Goal: Information Seeking & Learning: Learn about a topic

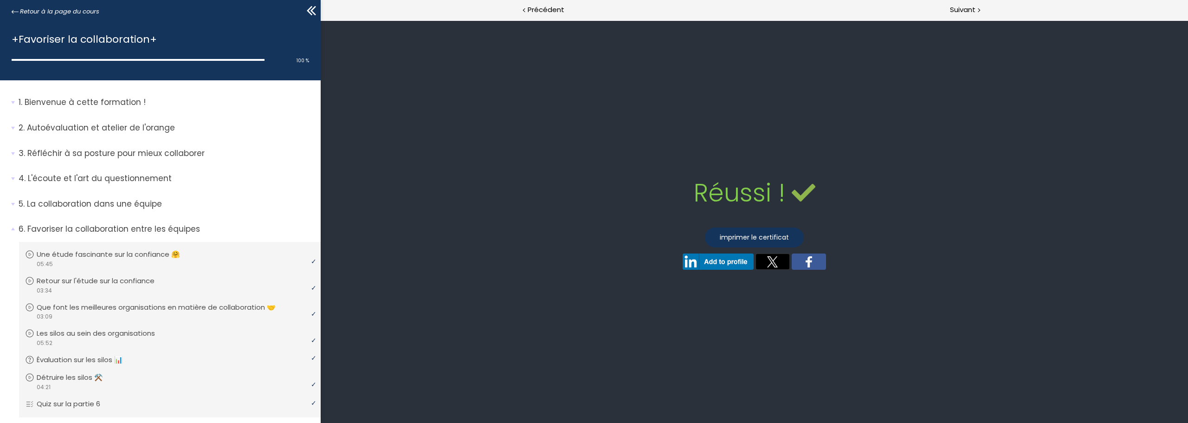
scroll to position [180, 0]
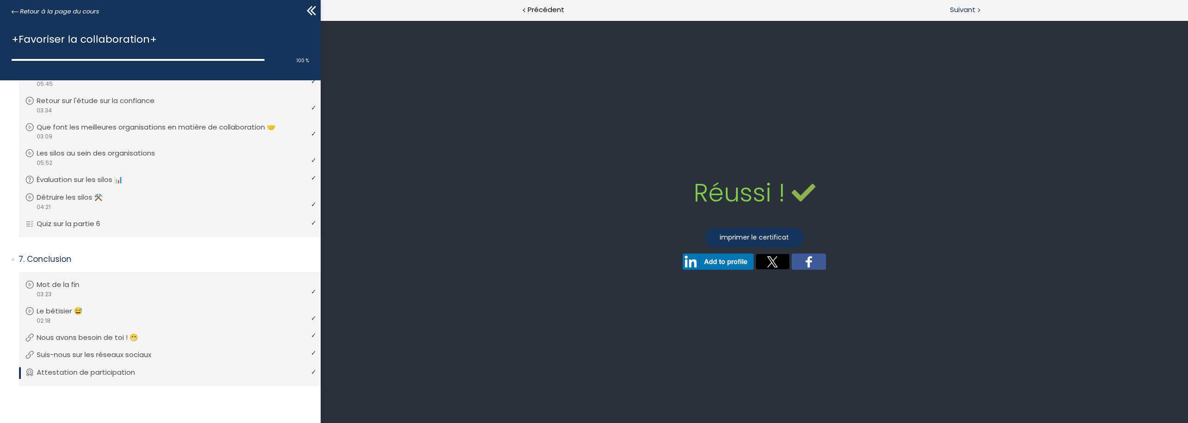
click at [961, 9] on span "Suivant" at bounding box center [963, 10] width 26 height 12
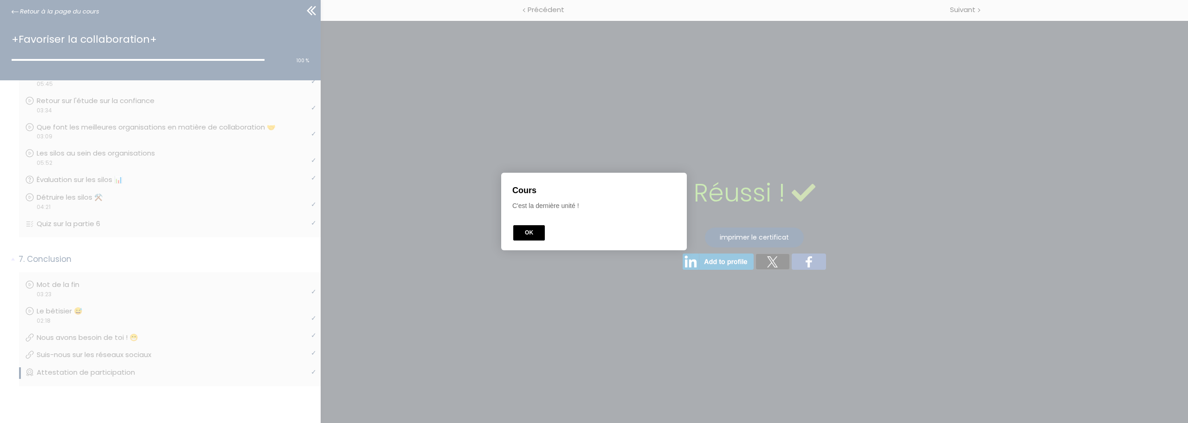
click at [533, 231] on button "OK" at bounding box center [529, 232] width 32 height 15
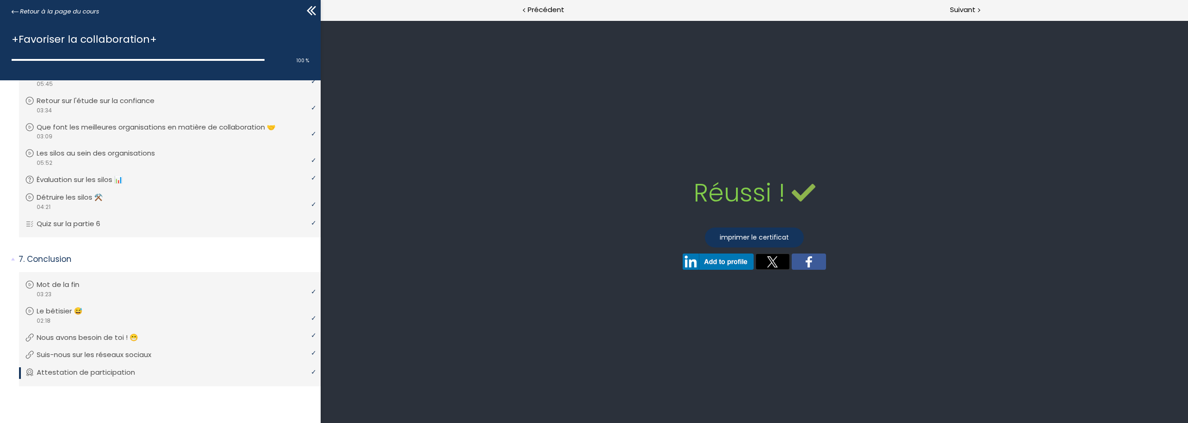
click at [32, 9] on span "Retour à la page du cours" at bounding box center [59, 11] width 79 height 10
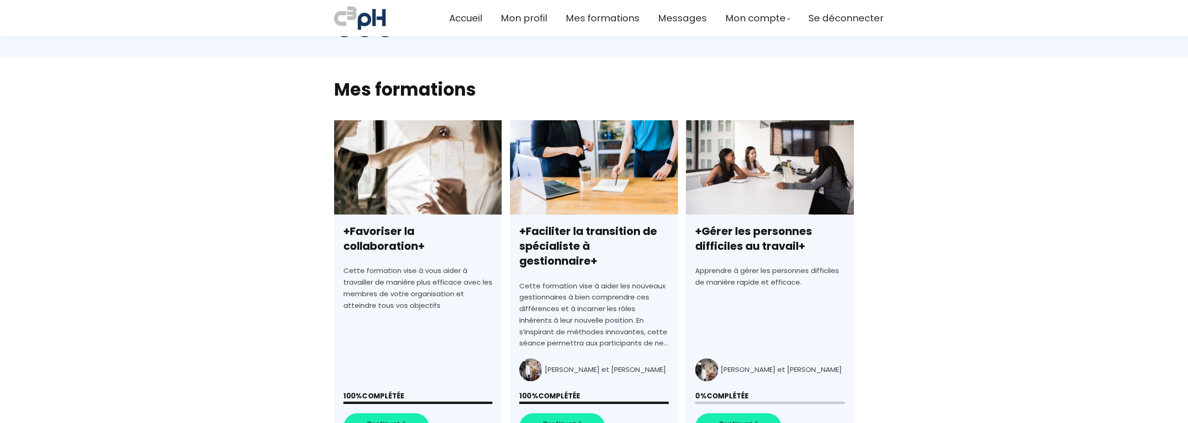
scroll to position [232, 0]
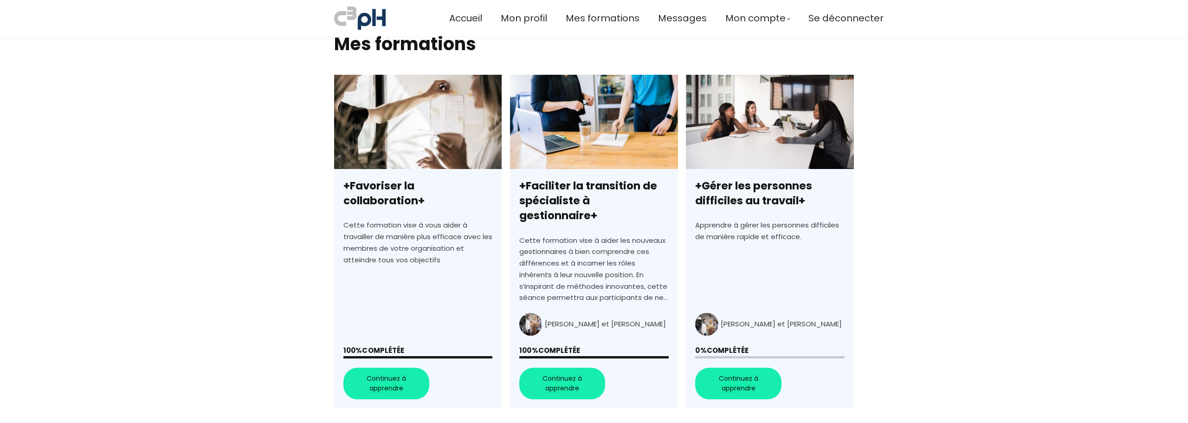
click at [742, 372] on link "+Gérer les personnes difficiles au travail+" at bounding box center [770, 242] width 168 height 334
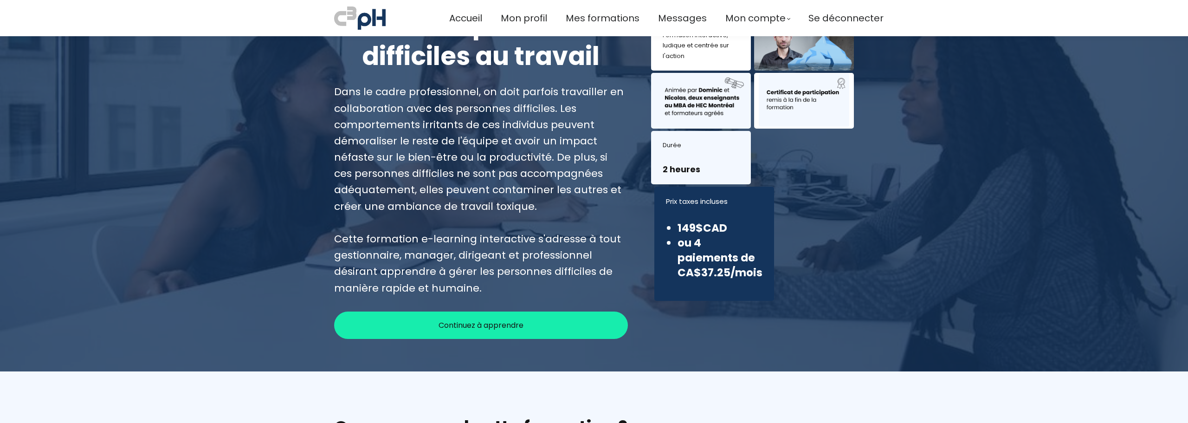
scroll to position [93, 0]
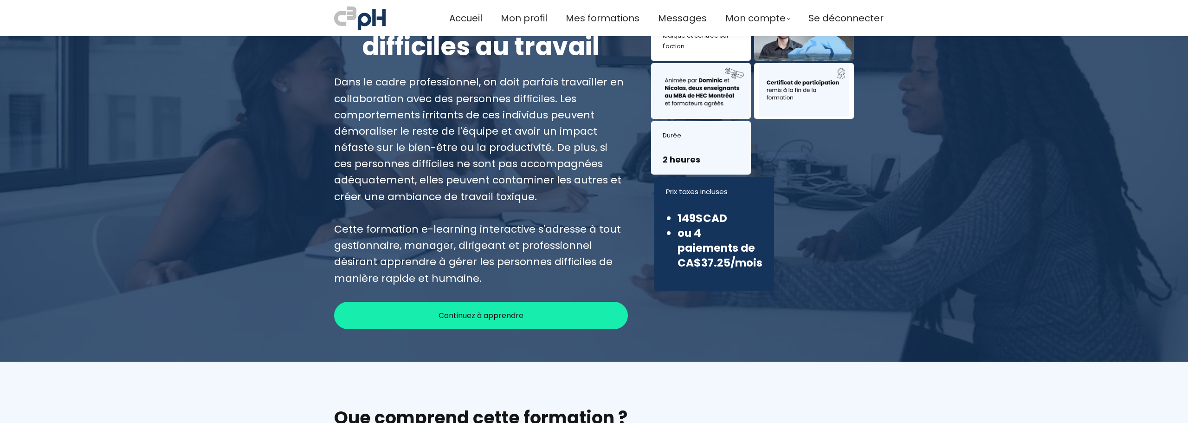
click at [497, 318] on span "Continuez à apprendre" at bounding box center [481, 316] width 85 height 12
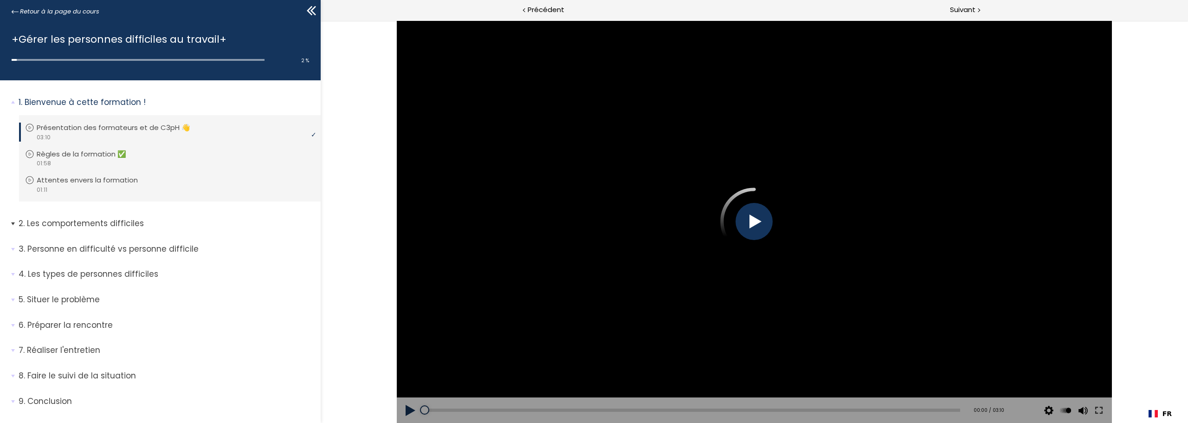
click at [12, 223] on span "2. Les comportements difficiles" at bounding box center [166, 227] width 309 height 19
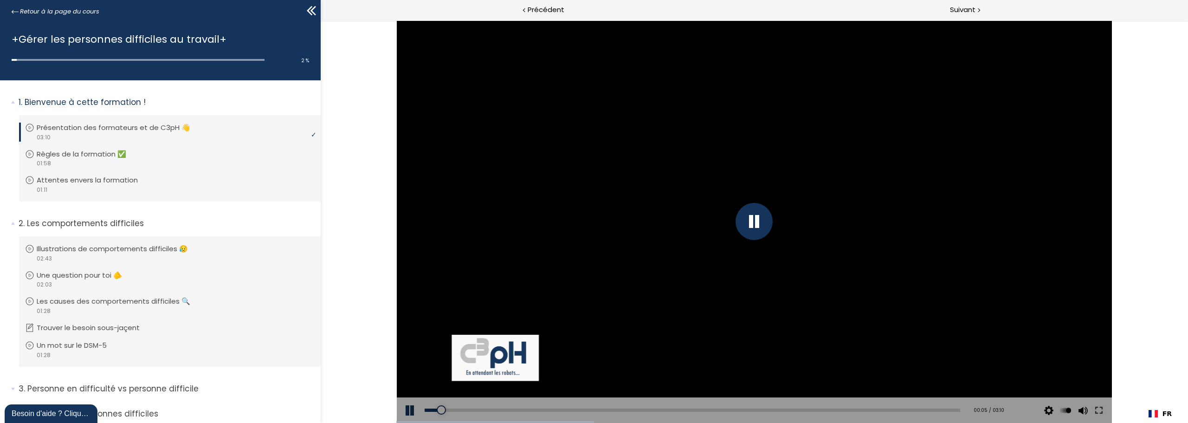
click at [759, 226] on div at bounding box center [754, 221] width 37 height 37
click at [460, 412] on div "Add chapter 02:02" at bounding box center [693, 410] width 536 height 26
click at [462, 410] on div "00:13" at bounding box center [693, 409] width 536 height 3
click at [541, 407] on div "Add chapter 00:42" at bounding box center [693, 410] width 536 height 26
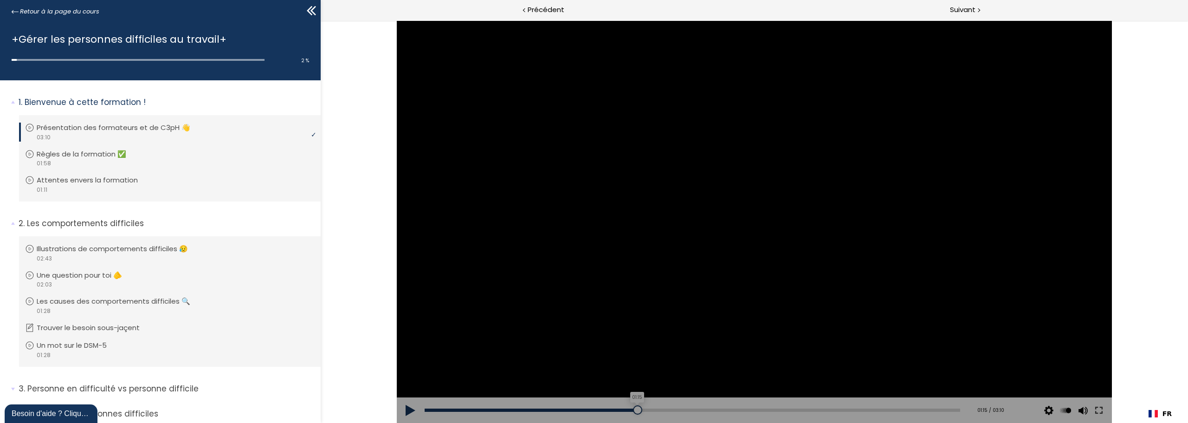
click at [635, 408] on div "01:15" at bounding box center [693, 409] width 536 height 3
click at [843, 408] on div "02:17" at bounding box center [693, 409] width 536 height 3
click at [922, 411] on div "02:58" at bounding box center [693, 409] width 536 height 3
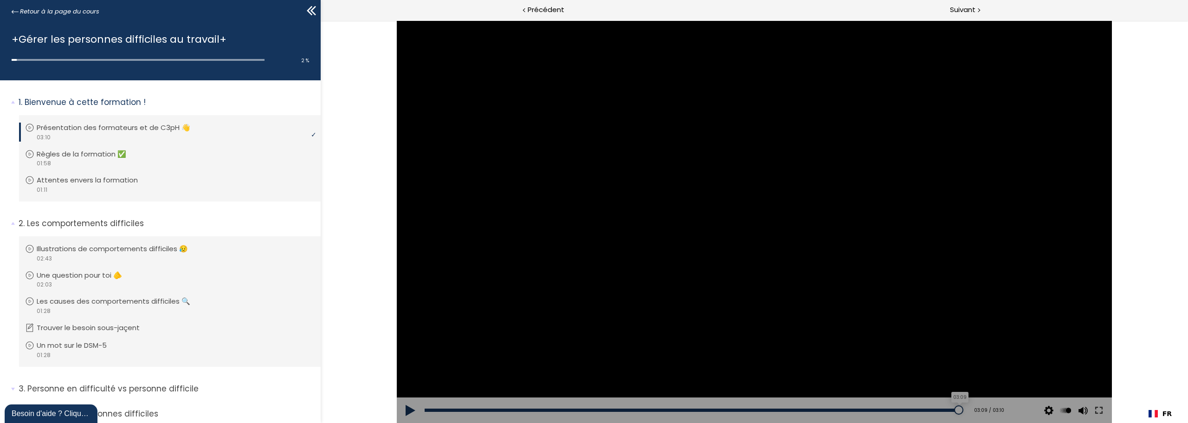
click at [952, 410] on div "03:09" at bounding box center [693, 409] width 536 height 3
click at [790, 207] on div at bounding box center [754, 221] width 715 height 402
click at [753, 224] on div at bounding box center [754, 221] width 37 height 37
click at [751, 342] on div at bounding box center [754, 221] width 715 height 402
click at [762, 222] on div at bounding box center [754, 221] width 37 height 37
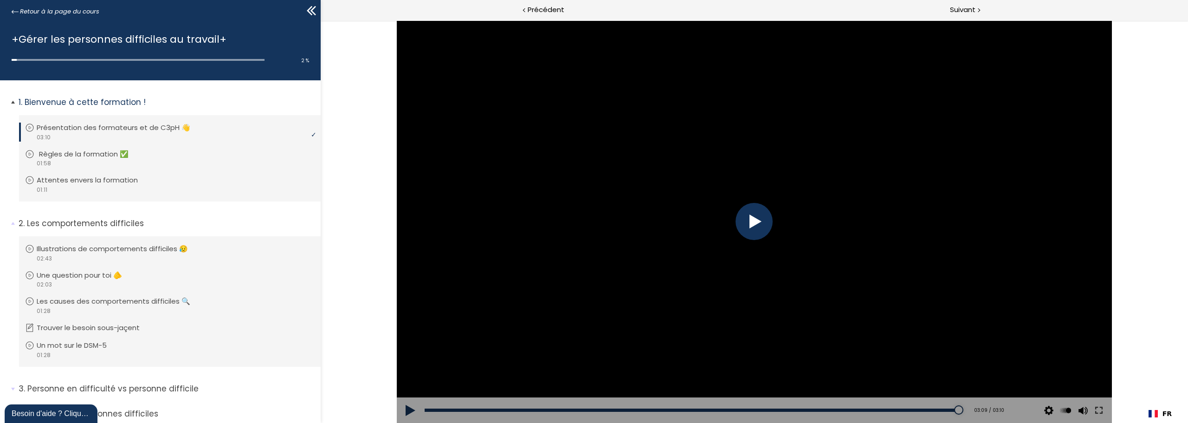
click at [98, 155] on p "Règles de la formation ✅" at bounding box center [90, 154] width 103 height 10
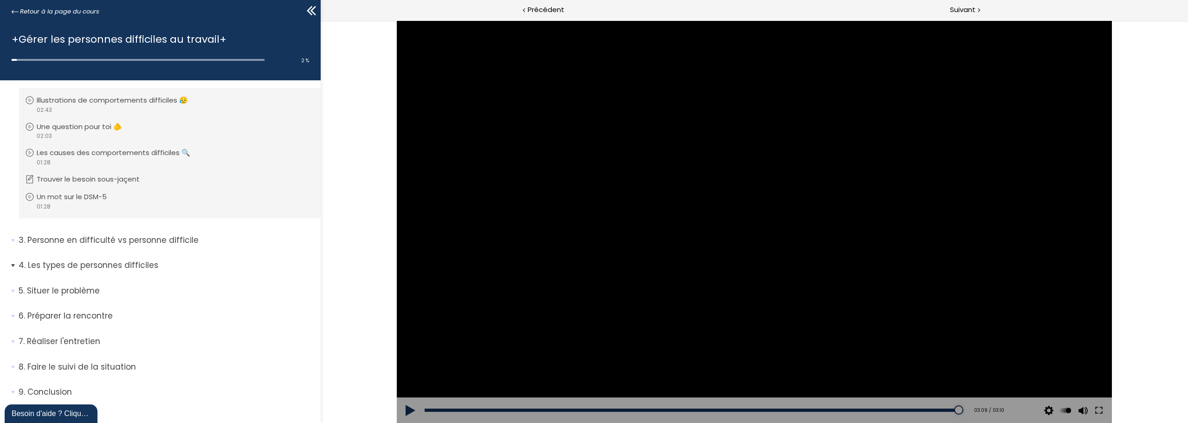
scroll to position [158, 0]
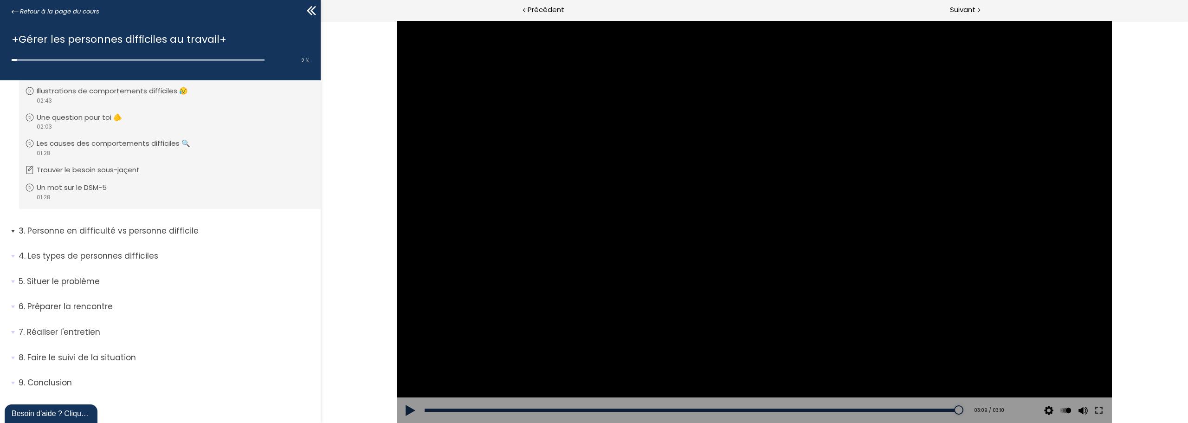
click at [12, 231] on span "3. Personne en difficulté vs personne difficile" at bounding box center [166, 234] width 309 height 19
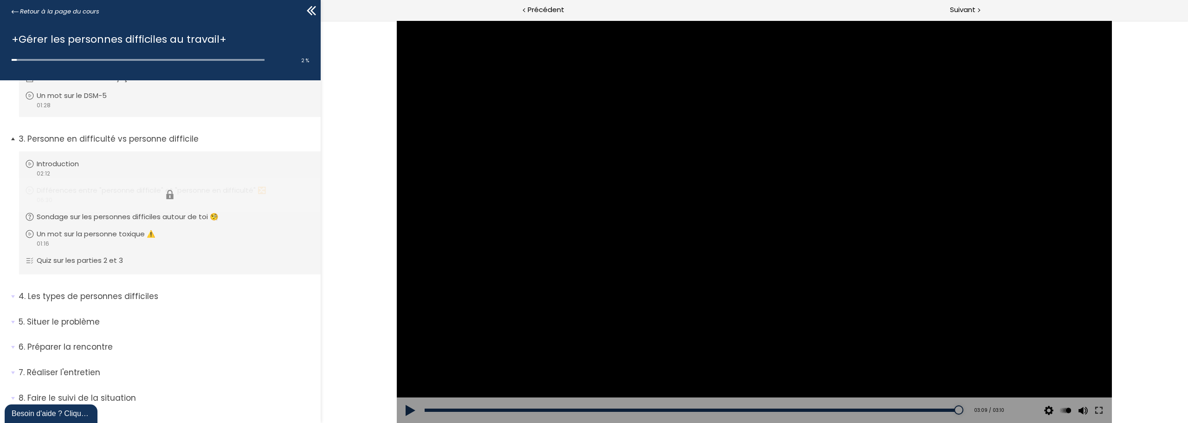
scroll to position [251, 0]
click at [11, 296] on li "4. Les types de personnes difficiles Vous devez avoir terminé l'unité (Atelier …" at bounding box center [160, 299] width 321 height 32
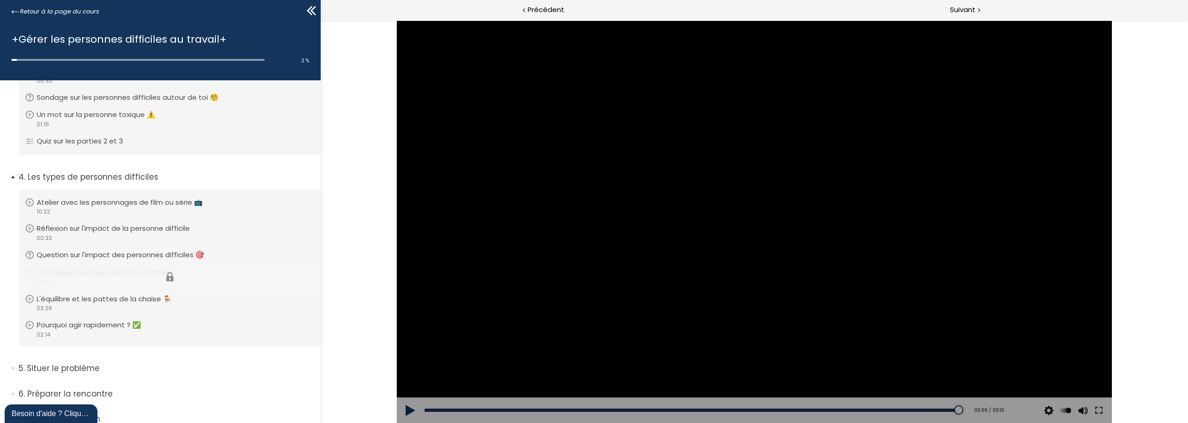
scroll to position [390, 0]
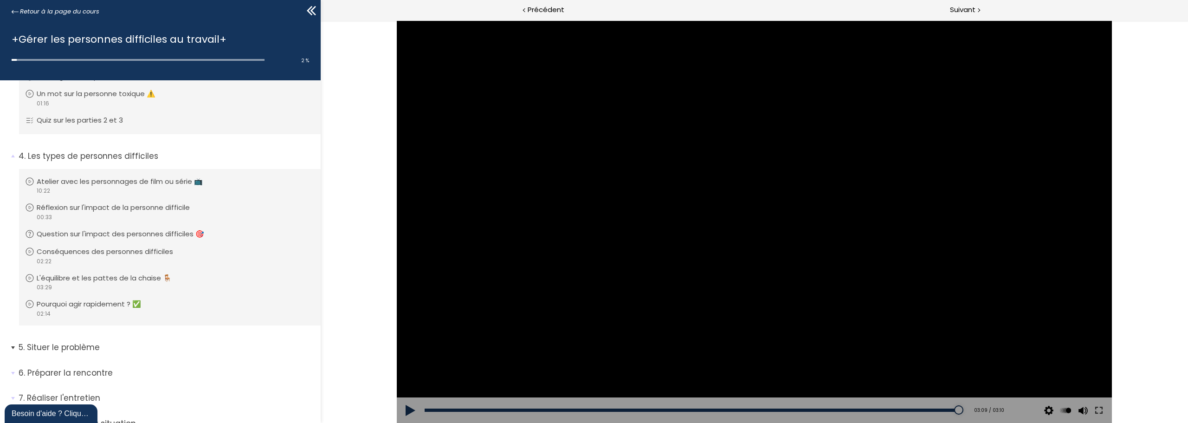
click at [13, 348] on span "5. Situer le problème" at bounding box center [166, 351] width 309 height 19
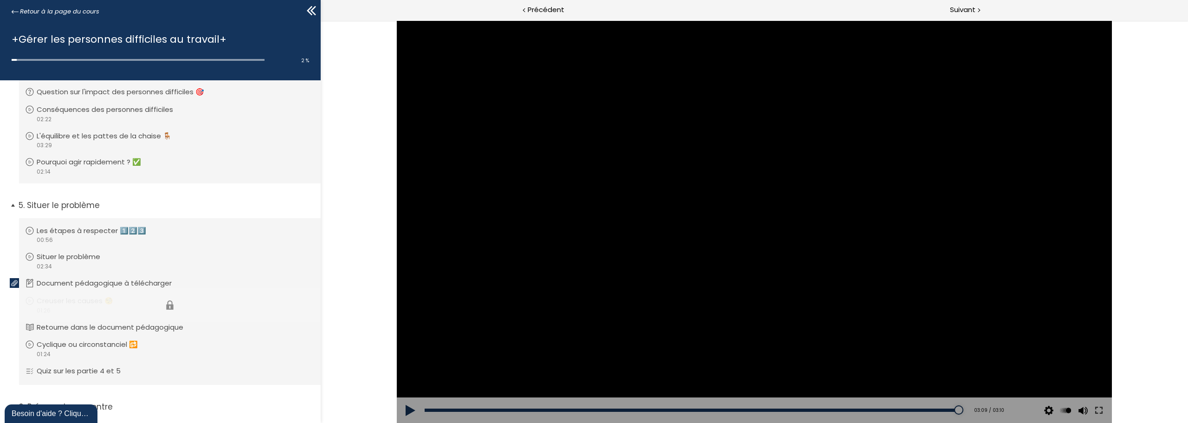
scroll to position [575, 0]
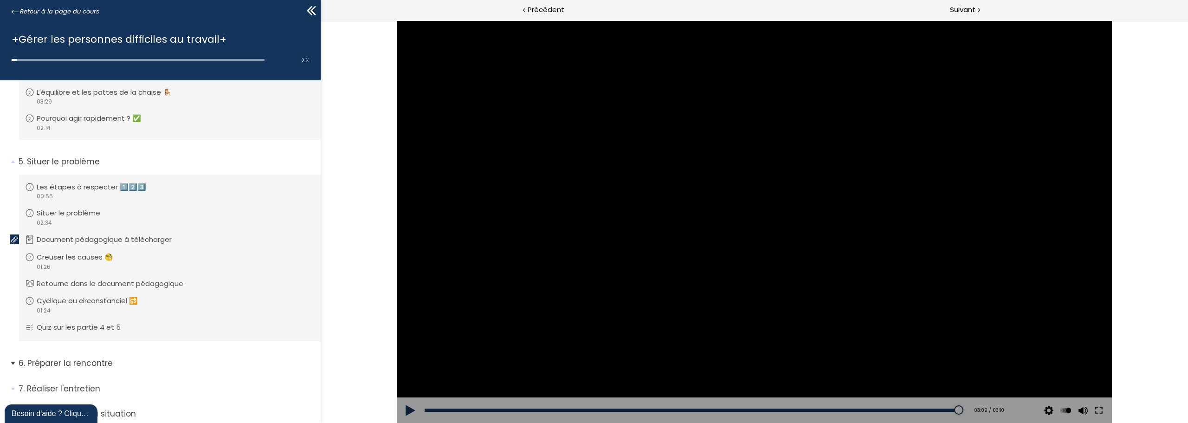
click at [10, 364] on li "6. Préparer la rencontre Vous devez avoir terminé l'unité (Introduction de la p…" at bounding box center [160, 366] width 321 height 32
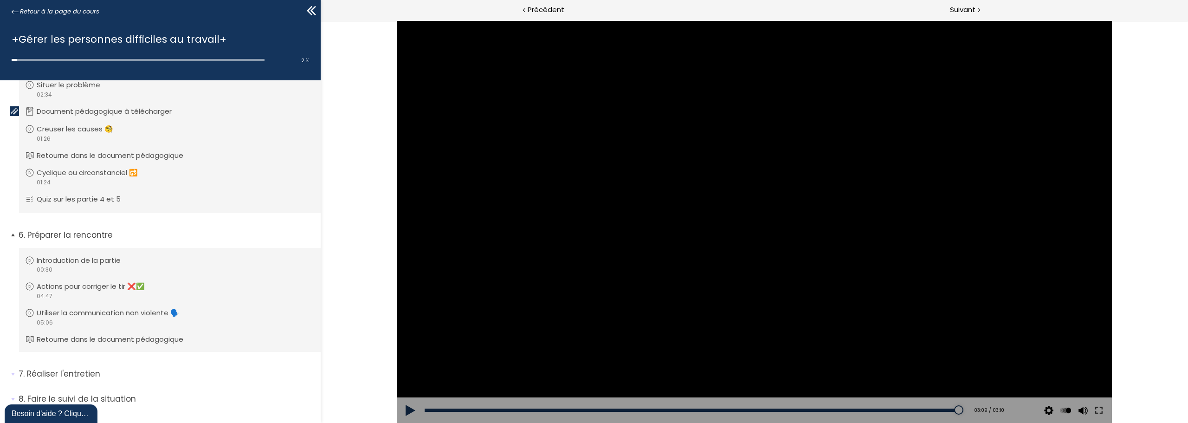
scroll to position [745, 0]
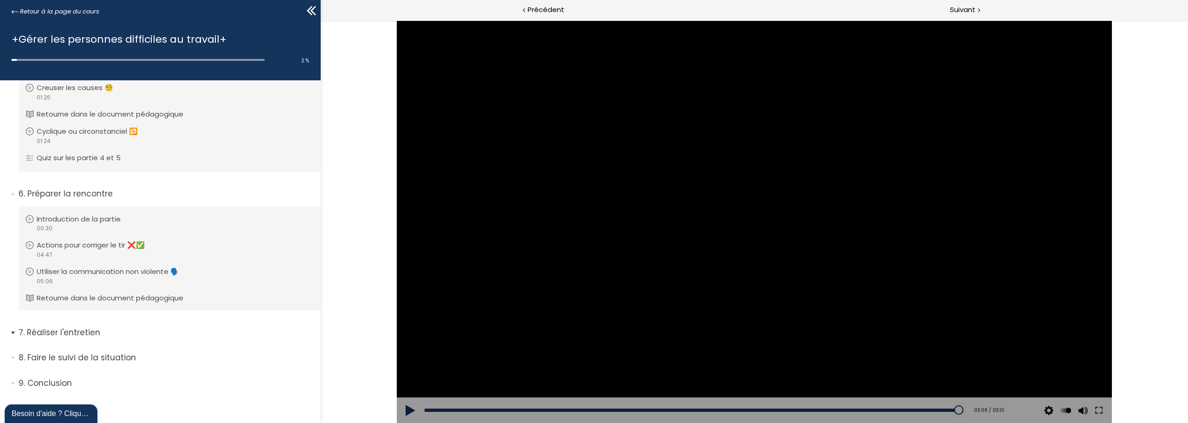
click at [14, 328] on span "7. Réaliser l'entretien" at bounding box center [166, 336] width 309 height 19
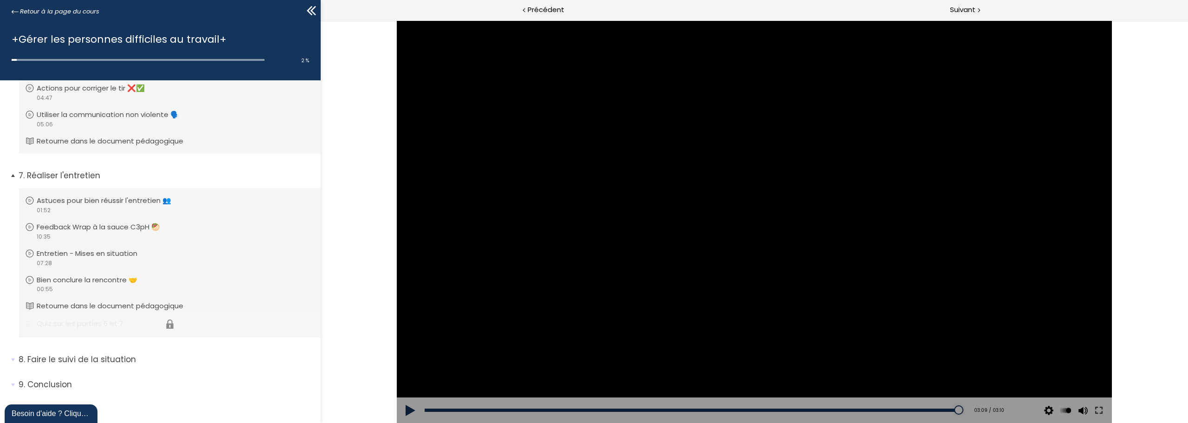
scroll to position [904, 0]
click at [10, 359] on li "8. Faire le suivi de la situation Vous devez avoir terminé l'unité (Introductio…" at bounding box center [160, 361] width 321 height 32
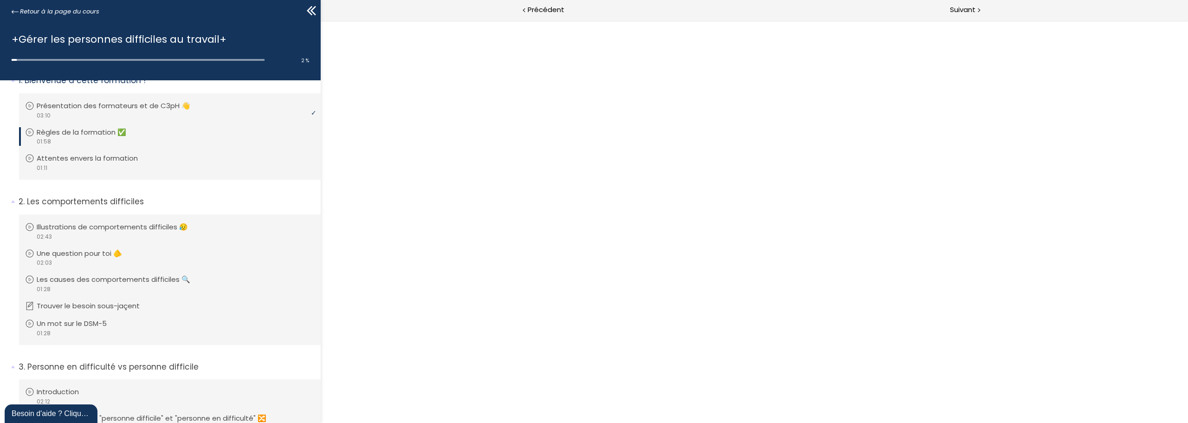
scroll to position [0, 0]
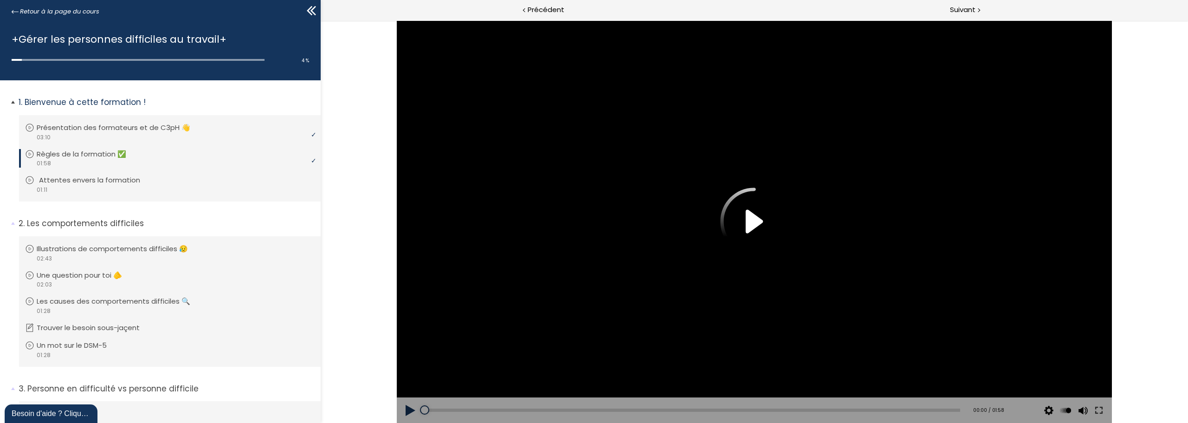
click at [99, 177] on p "Attentes envers la formation" at bounding box center [96, 180] width 115 height 10
click at [97, 158] on p "Règles de la formation ✅" at bounding box center [90, 154] width 103 height 10
click at [816, 300] on div at bounding box center [754, 221] width 715 height 402
click at [490, 410] on div "00:14" at bounding box center [693, 409] width 536 height 3
click at [635, 409] on div "00:47" at bounding box center [693, 409] width 536 height 3
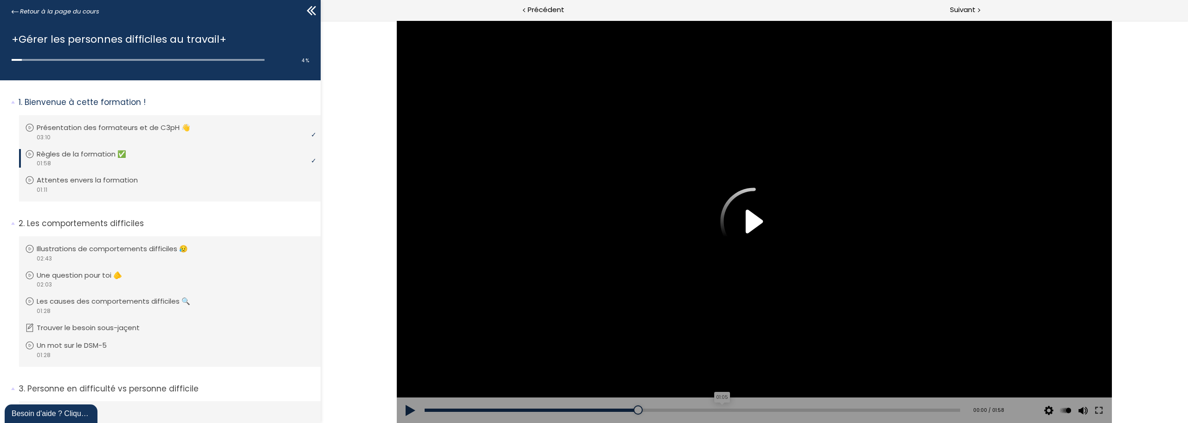
click at [717, 410] on div "01:05" at bounding box center [693, 409] width 536 height 3
click at [907, 411] on div "01:48" at bounding box center [693, 409] width 536 height 3
click at [960, 410] on div "00:00 / 01:58" at bounding box center [986, 410] width 52 height 26
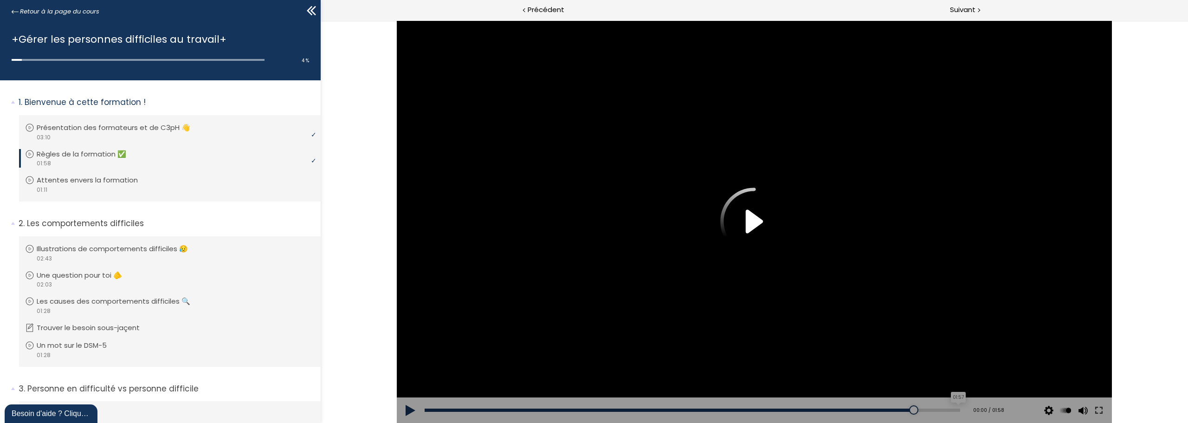
click at [951, 410] on div "01:57" at bounding box center [693, 409] width 536 height 3
click at [128, 184] on p "Attentes envers la formation" at bounding box center [96, 180] width 115 height 10
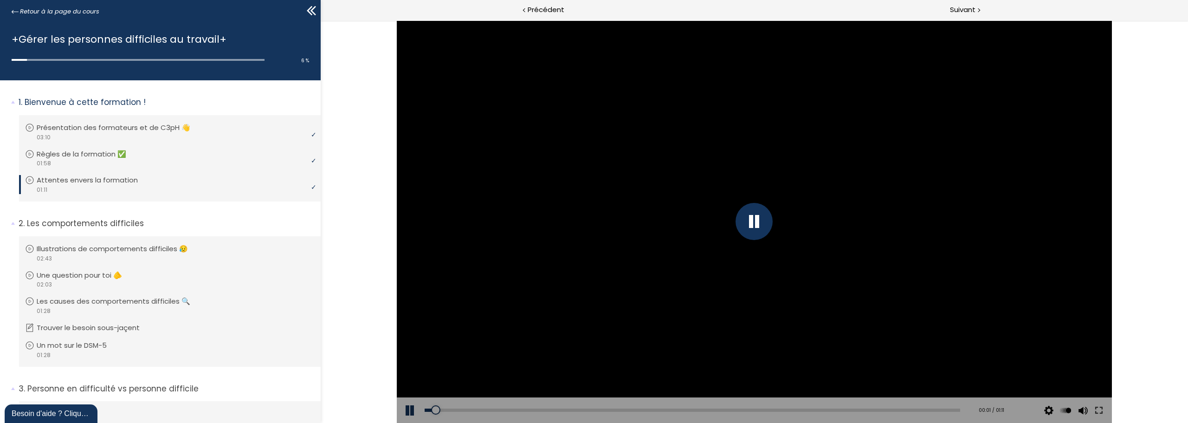
click at [760, 220] on div at bounding box center [754, 221] width 37 height 37
click at [950, 408] on div "01:11" at bounding box center [693, 409] width 536 height 3
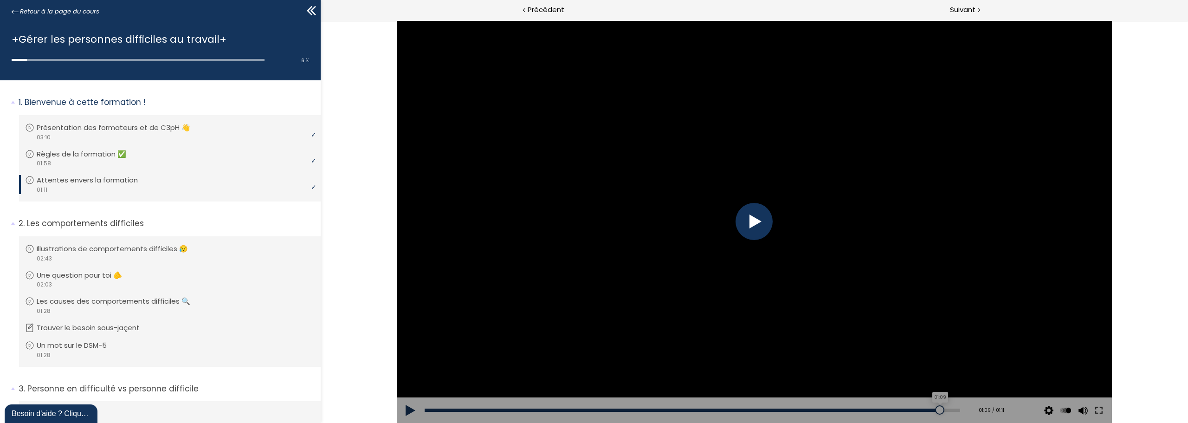
click at [933, 409] on div "01:09" at bounding box center [693, 409] width 536 height 3
click at [912, 407] on div "Add chapter 01:06" at bounding box center [693, 410] width 536 height 26
click at [916, 408] on div "01:06" at bounding box center [693, 409] width 536 height 3
click at [460, 200] on div at bounding box center [754, 221] width 715 height 402
click at [770, 233] on div at bounding box center [754, 221] width 715 height 402
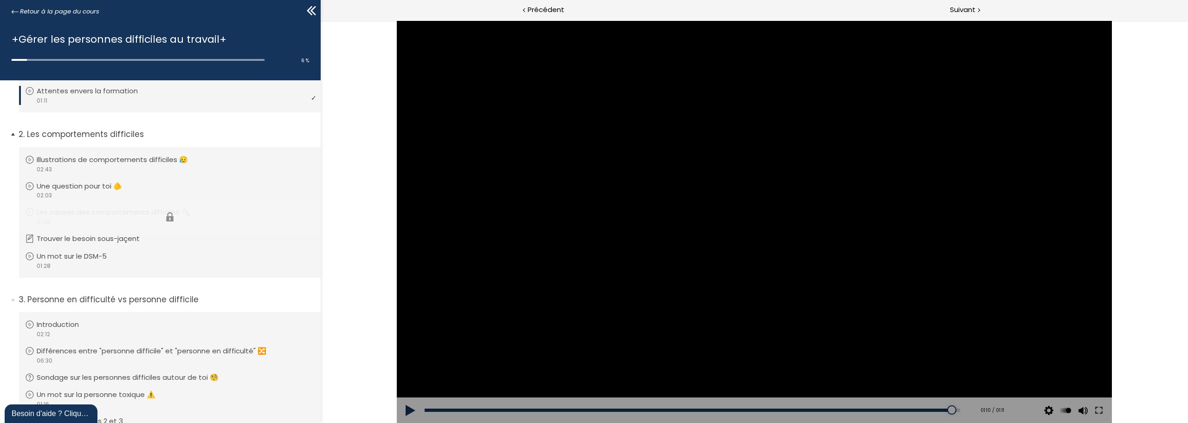
scroll to position [93, 0]
click at [764, 312] on div at bounding box center [754, 221] width 715 height 402
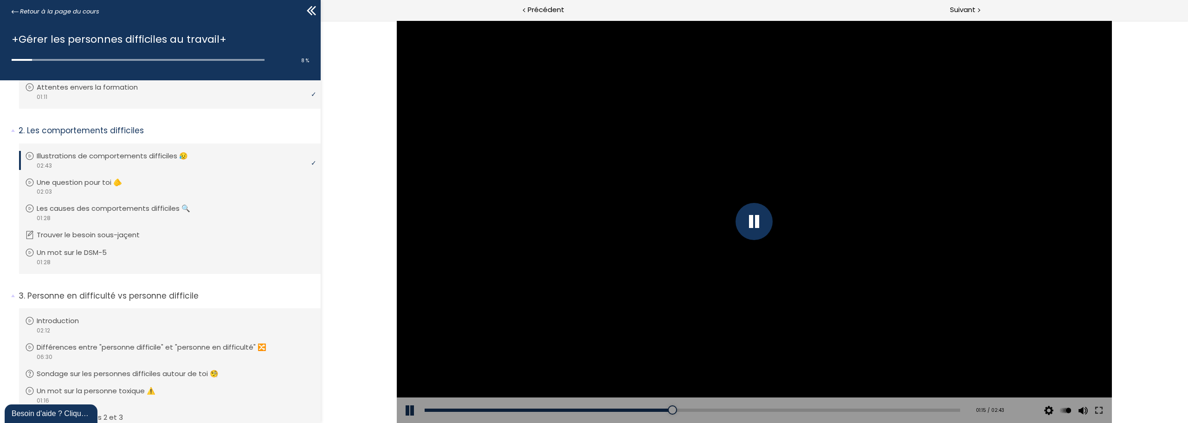
click at [750, 222] on div at bounding box center [754, 221] width 37 height 37
click at [659, 411] on div "01:12" at bounding box center [693, 409] width 536 height 3
click at [651, 411] on div "01:12" at bounding box center [693, 409] width 536 height 3
click at [407, 408] on button at bounding box center [411, 410] width 28 height 26
click at [765, 245] on div at bounding box center [754, 221] width 715 height 402
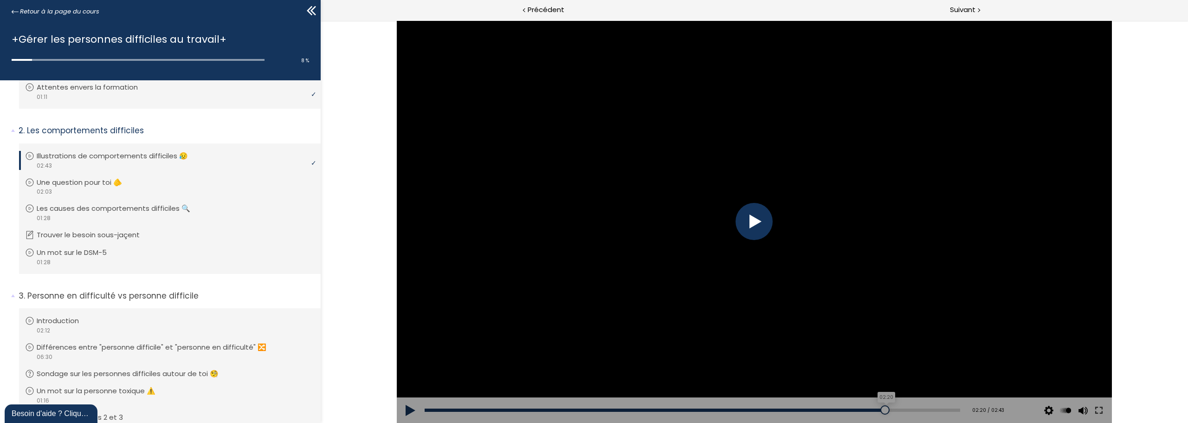
click at [879, 410] on div "02:20" at bounding box center [693, 409] width 536 height 3
click at [865, 411] on div "02:17" at bounding box center [693, 409] width 536 height 3
click at [410, 409] on button at bounding box center [411, 410] width 28 height 26
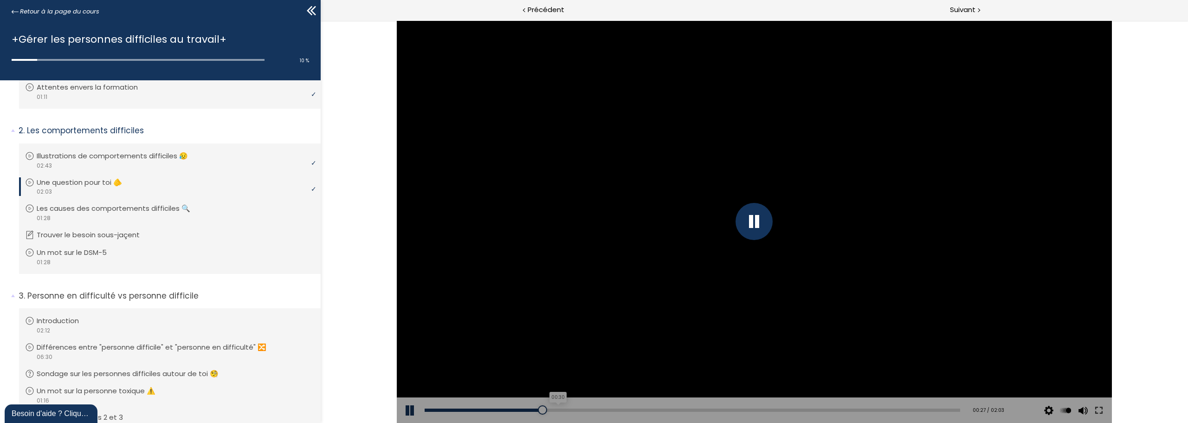
click at [555, 410] on div "00:30" at bounding box center [693, 409] width 536 height 3
click at [567, 411] on div "00:33" at bounding box center [693, 409] width 536 height 3
click at [584, 409] on div "00:37" at bounding box center [693, 409] width 536 height 3
click at [627, 412] on div "Add chapter 00:40" at bounding box center [693, 410] width 536 height 26
click at [626, 408] on div "00:46" at bounding box center [693, 409] width 536 height 3
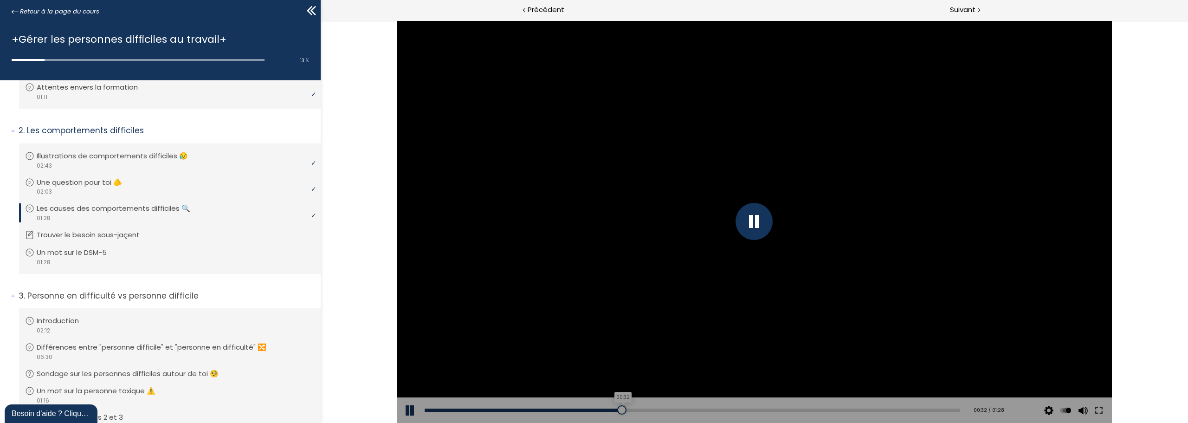
click at [620, 411] on div "00:32" at bounding box center [693, 409] width 536 height 3
click at [607, 406] on div "Add chapter 00:32" at bounding box center [693, 410] width 536 height 26
click at [607, 407] on div "Add chapter 00:32" at bounding box center [693, 410] width 536 height 26
click at [607, 408] on div "00:30" at bounding box center [693, 409] width 536 height 3
click at [573, 409] on div "00:24" at bounding box center [693, 409] width 536 height 3
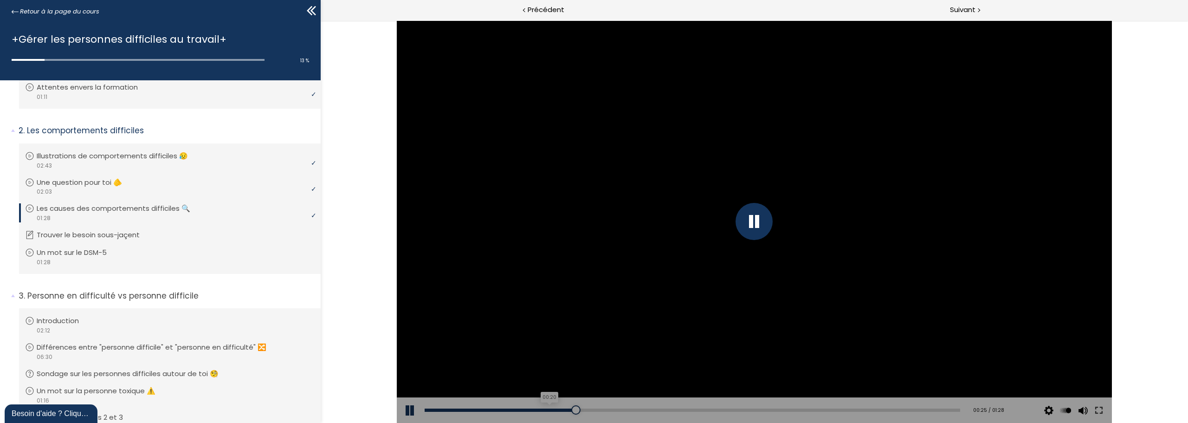
click at [546, 409] on div "00:20" at bounding box center [693, 409] width 536 height 3
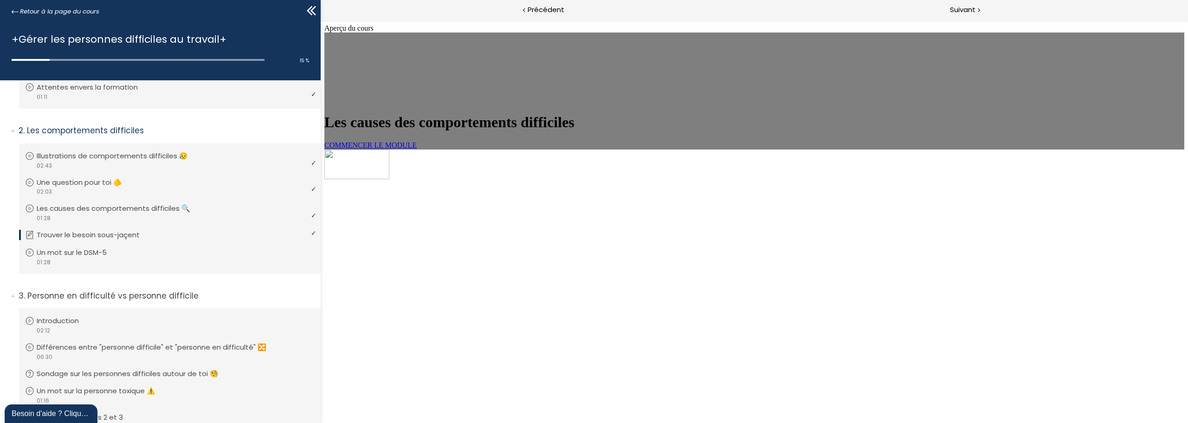
click at [417, 149] on link "COMMENCER LE MODULE" at bounding box center [370, 145] width 92 height 8
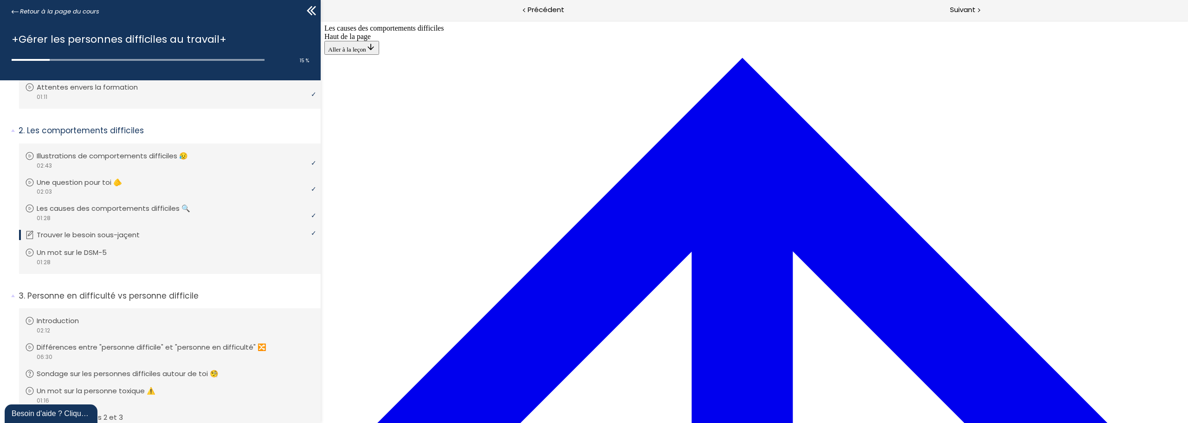
scroll to position [418, 0]
drag, startPoint x: 798, startPoint y: 376, endPoint x: 788, endPoint y: 374, distance: 10.3
drag, startPoint x: 620, startPoint y: 243, endPoint x: 641, endPoint y: 370, distance: 128.9
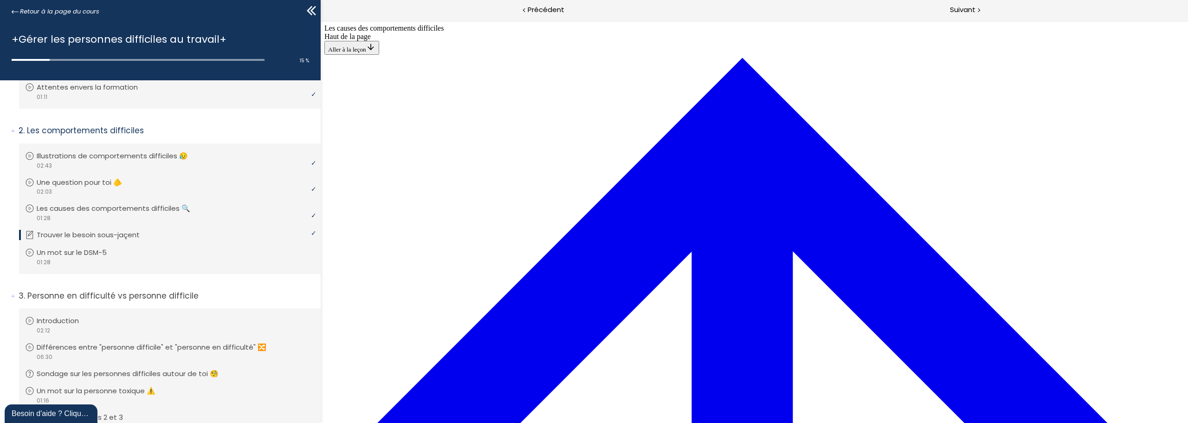
drag, startPoint x: 638, startPoint y: 201, endPoint x: 664, endPoint y: 159, distance: 50.2
drag, startPoint x: 642, startPoint y: 290, endPoint x: 667, endPoint y: 330, distance: 47.9
drag, startPoint x: 643, startPoint y: 289, endPoint x: 672, endPoint y: 289, distance: 29.7
drag, startPoint x: 640, startPoint y: 246, endPoint x: 668, endPoint y: 120, distance: 129.6
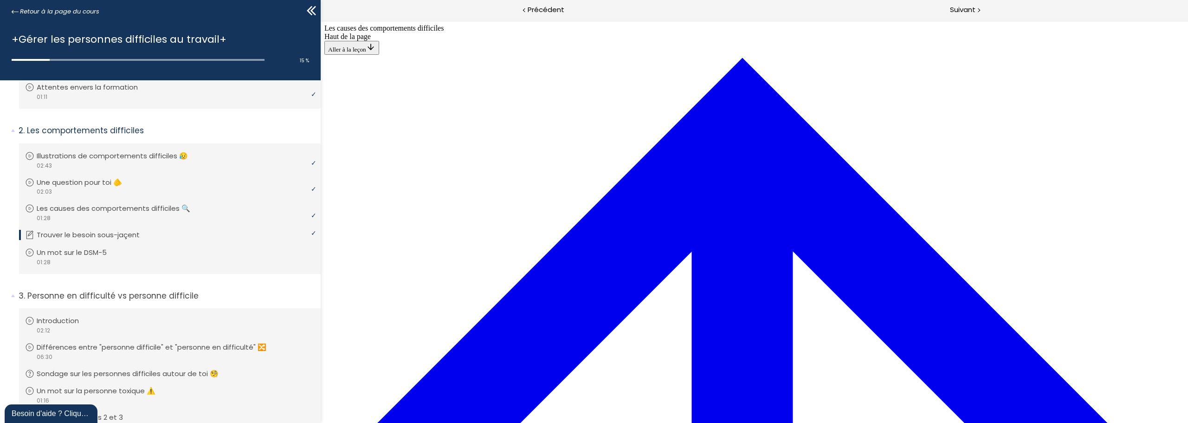
drag, startPoint x: 654, startPoint y: 250, endPoint x: 688, endPoint y: 205, distance: 57.0
drag, startPoint x: 652, startPoint y: 248, endPoint x: 679, endPoint y: 248, distance: 26.5
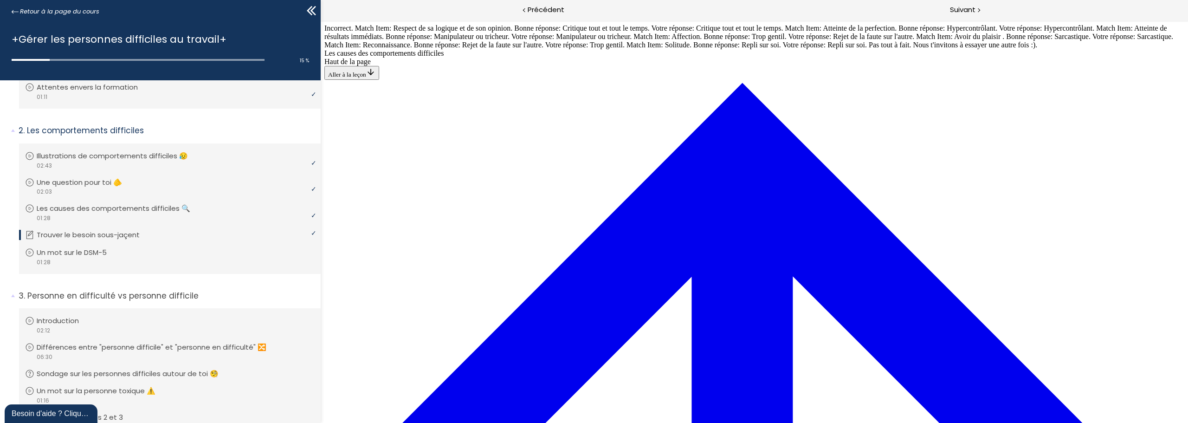
scroll to position [573, 0]
drag, startPoint x: 629, startPoint y: 130, endPoint x: 660, endPoint y: 383, distance: 255.2
drag, startPoint x: 651, startPoint y: 345, endPoint x: 679, endPoint y: 132, distance: 214.4
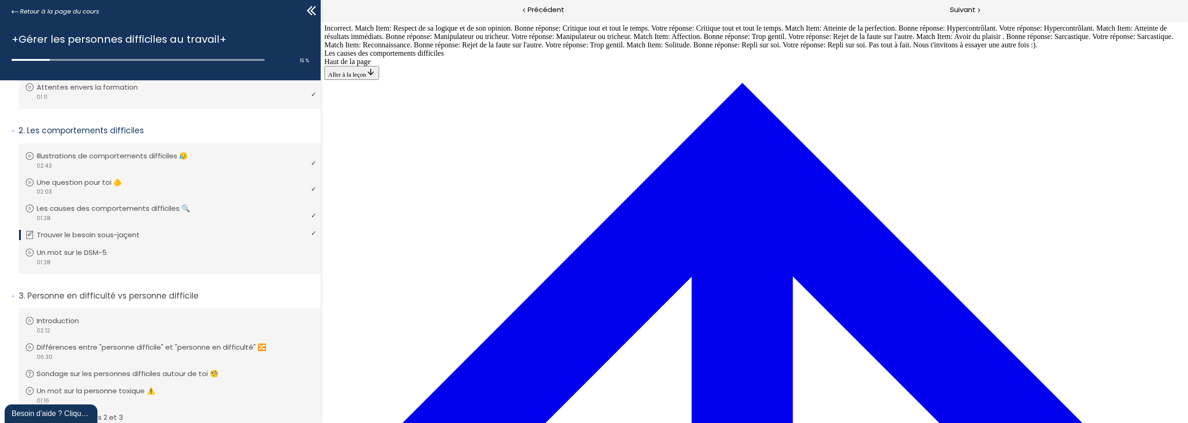
drag, startPoint x: 657, startPoint y: 174, endPoint x: 685, endPoint y: 258, distance: 88.0
drag, startPoint x: 662, startPoint y: 220, endPoint x: 689, endPoint y: 180, distance: 48.5
drag, startPoint x: 666, startPoint y: 300, endPoint x: 693, endPoint y: 340, distance: 48.3
drag, startPoint x: 675, startPoint y: 304, endPoint x: 704, endPoint y: 220, distance: 90.0
drag, startPoint x: 657, startPoint y: 304, endPoint x: 689, endPoint y: 303, distance: 32.1
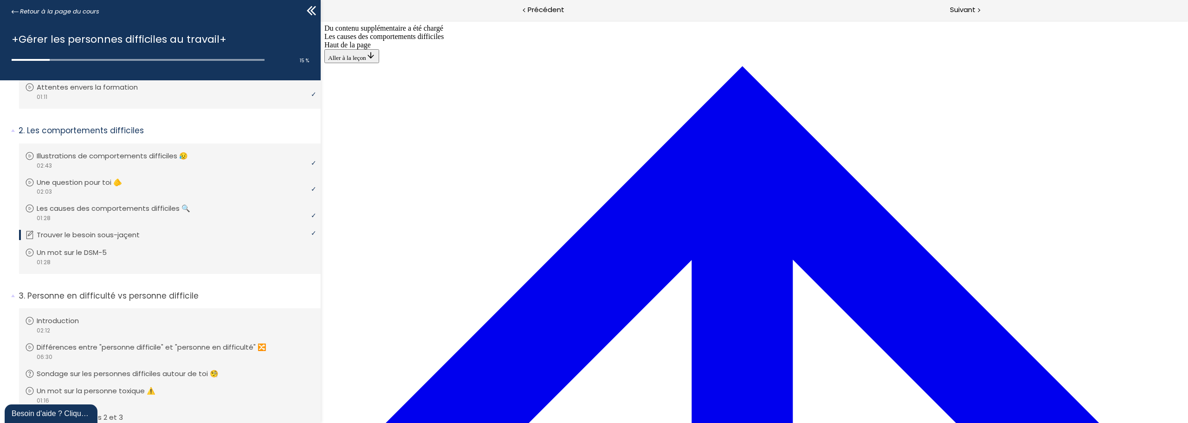
scroll to position [783, 0]
click at [959, 9] on span "Suivant" at bounding box center [963, 10] width 26 height 12
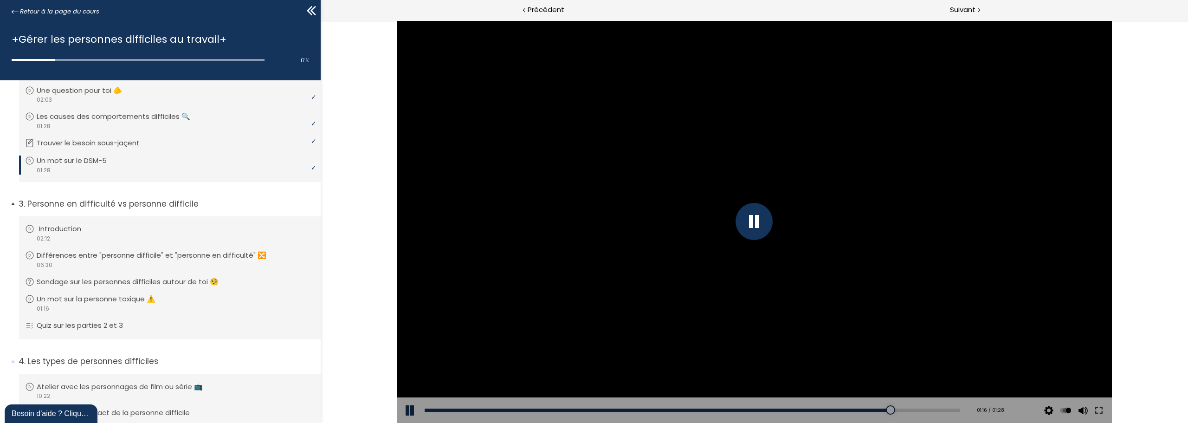
scroll to position [186, 0]
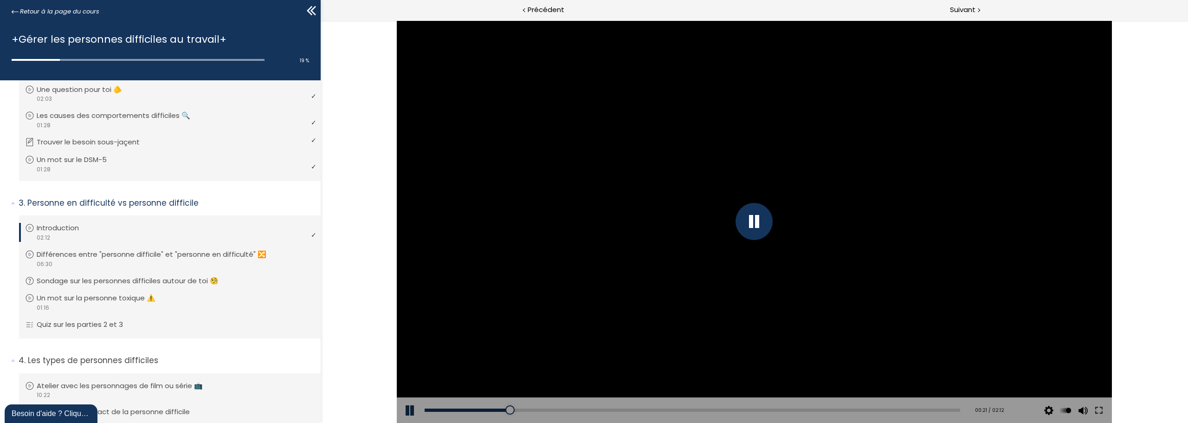
click at [482, 407] on div "Add chapter 00:14" at bounding box center [693, 410] width 536 height 26
click at [488, 410] on div "00:16" at bounding box center [693, 409] width 536 height 3
click at [472, 408] on div "00:11" at bounding box center [693, 409] width 536 height 3
click at [750, 221] on div at bounding box center [754, 221] width 37 height 37
click at [835, 185] on div at bounding box center [754, 221] width 715 height 402
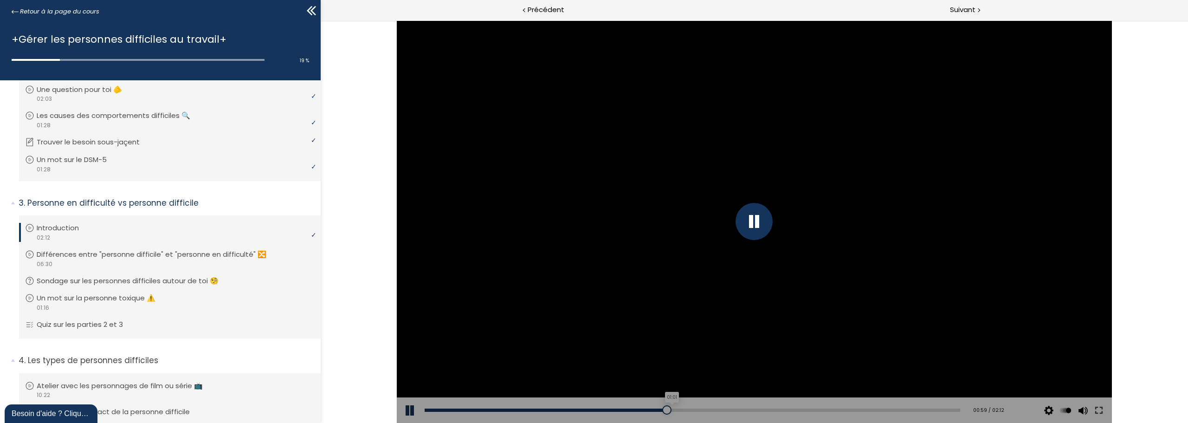
click at [672, 412] on div "Add chapter 01:01" at bounding box center [693, 410] width 536 height 26
click at [673, 409] on div "01:02" at bounding box center [693, 409] width 536 height 3
click at [702, 408] on div "01:09" at bounding box center [693, 409] width 536 height 3
click at [865, 411] on div "01:50" at bounding box center [693, 409] width 536 height 3
click at [873, 409] on div "01:52" at bounding box center [693, 409] width 536 height 3
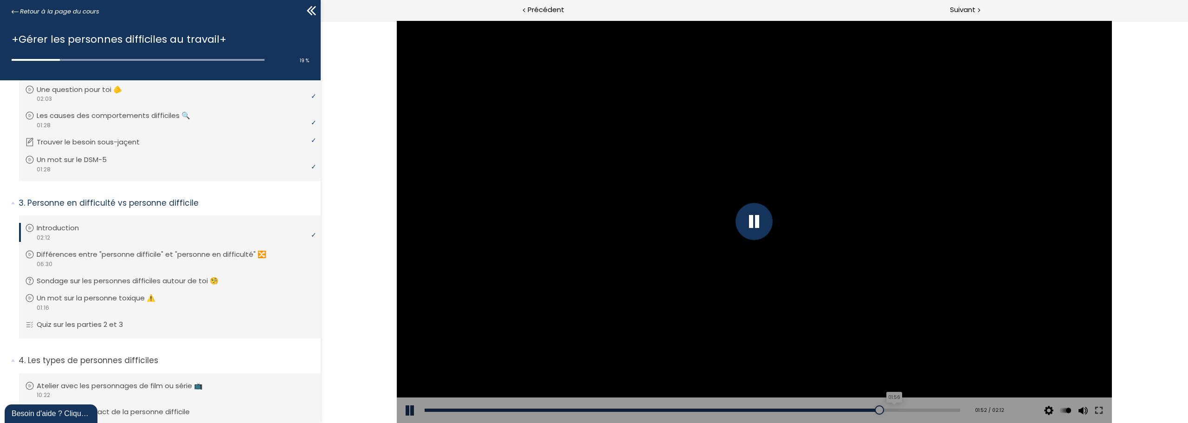
click at [887, 409] on div "01:56" at bounding box center [693, 409] width 536 height 3
click at [916, 407] on div "Add chapter 01:55" at bounding box center [693, 410] width 536 height 26
click at [917, 408] on div "02:03" at bounding box center [693, 409] width 536 height 3
click at [933, 413] on div "Add chapter 02:03" at bounding box center [693, 410] width 536 height 26
click at [941, 410] on div "02:08" at bounding box center [693, 409] width 536 height 3
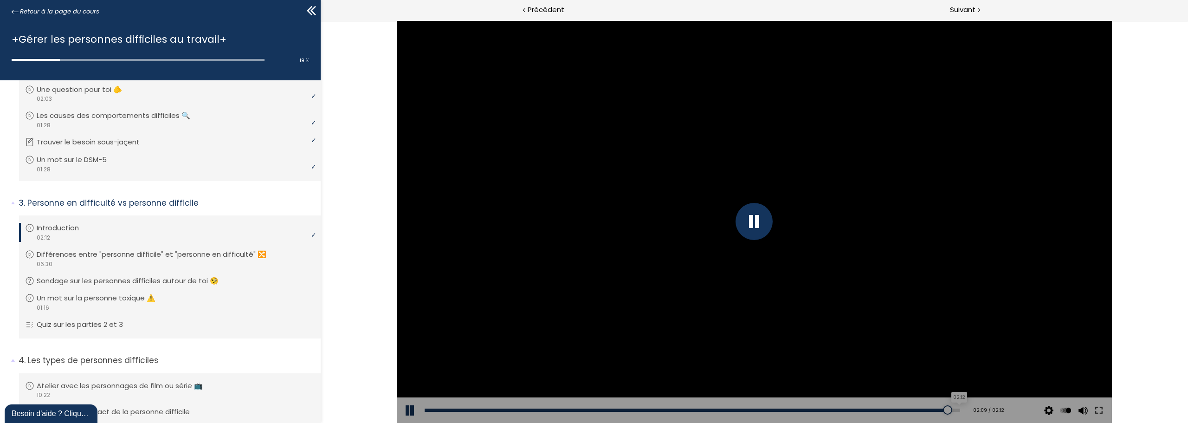
click at [951, 409] on div "02:12" at bounding box center [693, 409] width 536 height 3
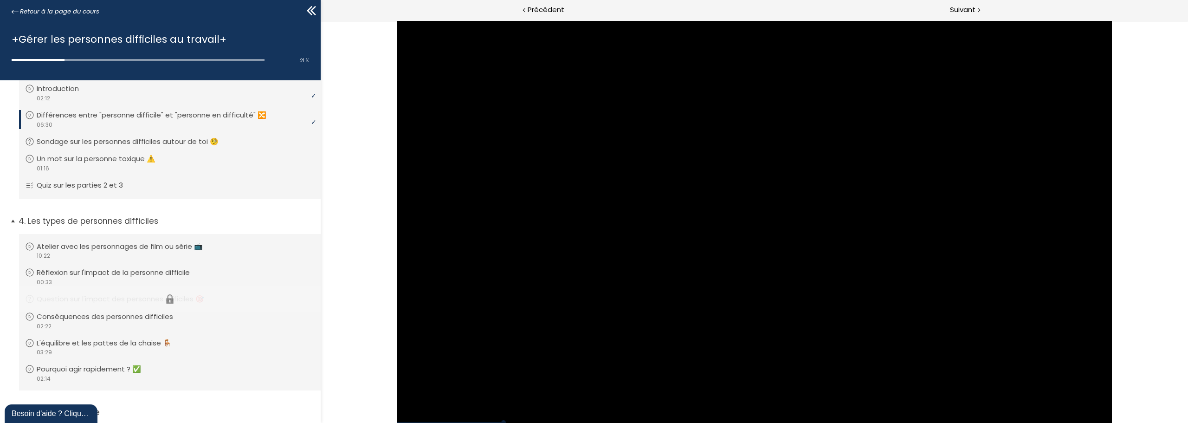
scroll to position [278, 0]
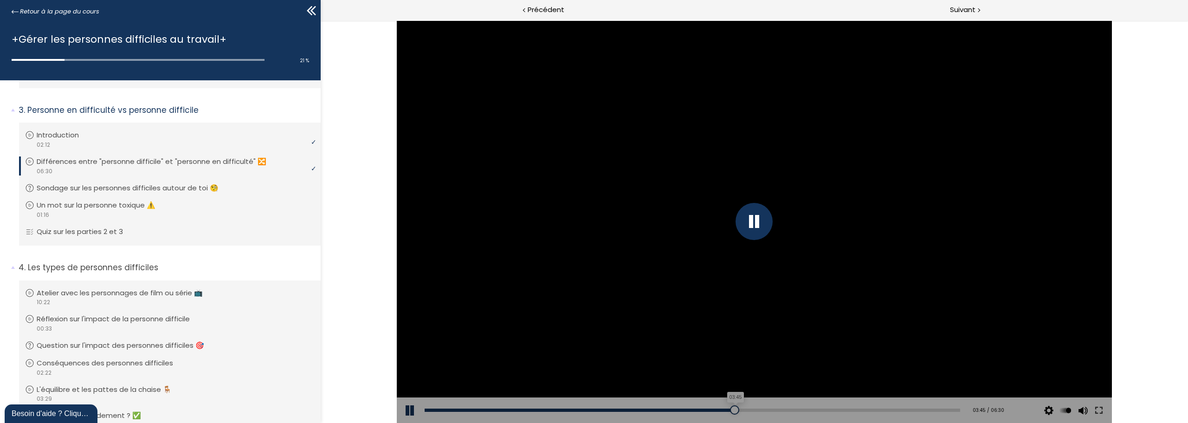
click at [730, 410] on div "03:45" at bounding box center [693, 409] width 536 height 3
click at [769, 407] on div "Add chapter 04:56" at bounding box center [693, 410] width 536 height 26
click at [769, 409] on div "04:14" at bounding box center [693, 409] width 536 height 3
click at [781, 413] on div "Add chapter 04:14" at bounding box center [693, 410] width 536 height 26
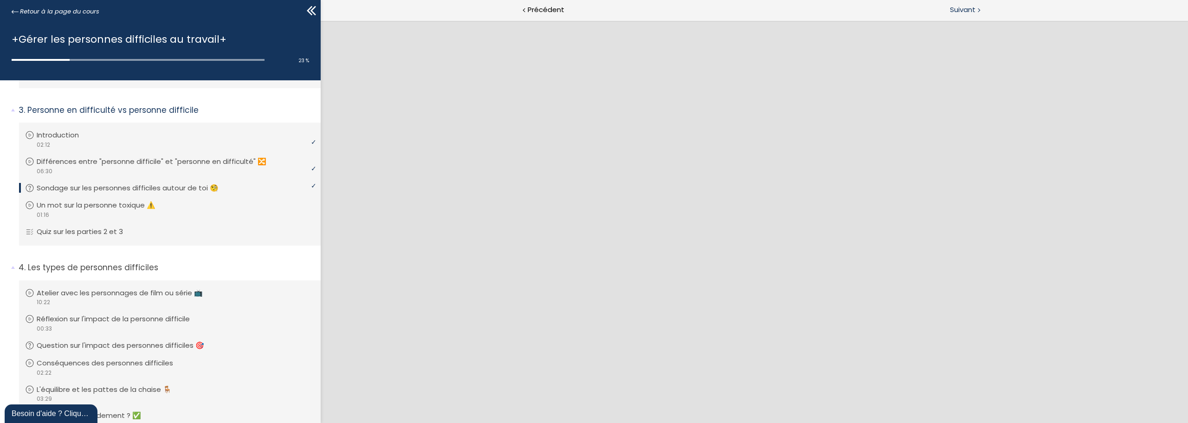
click at [963, 11] on span "Suivant" at bounding box center [963, 10] width 26 height 12
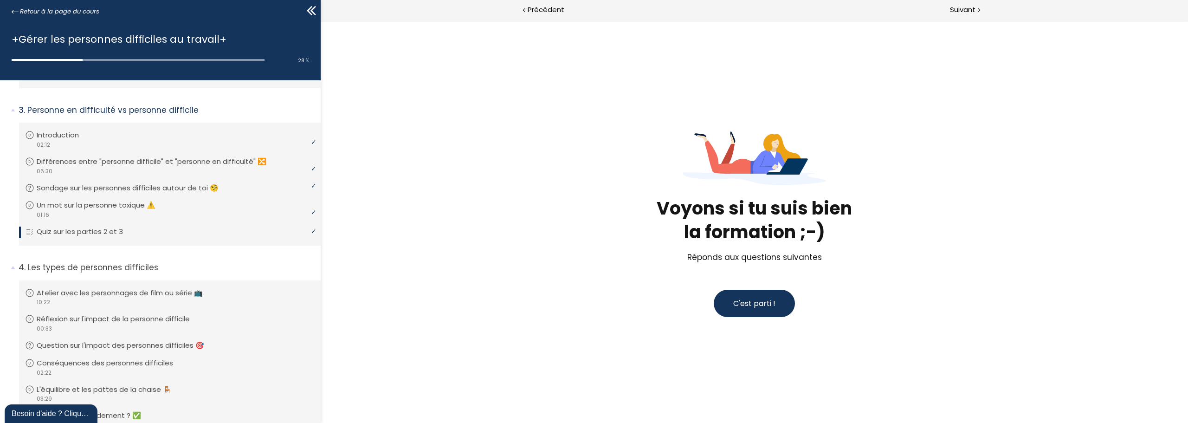
click at [744, 311] on button "C'est parti !" at bounding box center [754, 303] width 81 height 27
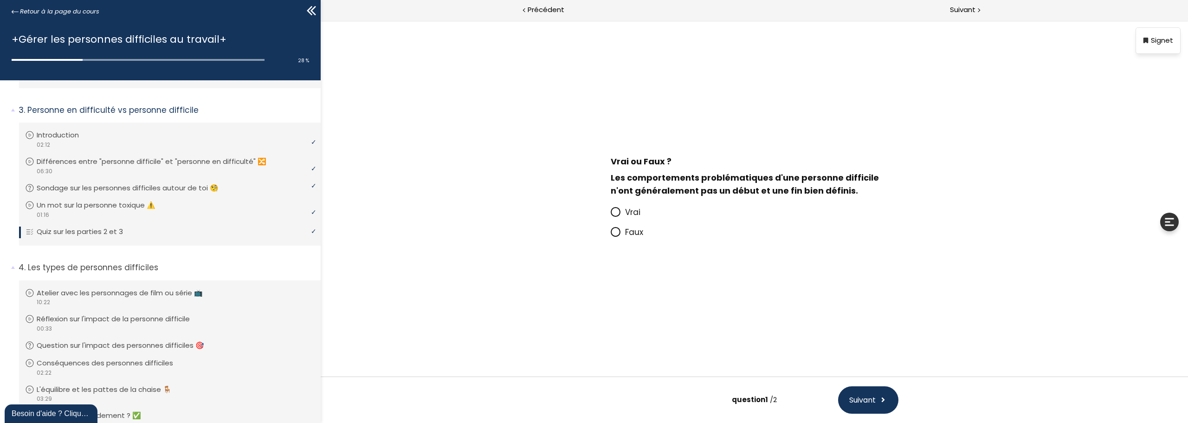
click at [616, 232] on icon at bounding box center [616, 232] width 6 height 6
click at [611, 235] on input "Faux" at bounding box center [611, 235] width 0 height 0
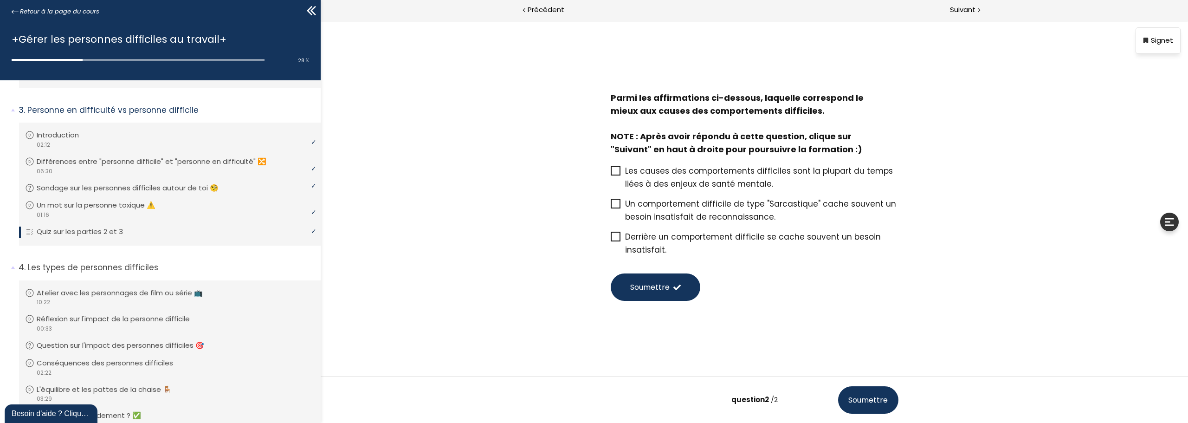
click at [646, 171] on span "Les causes des comportements difficiles sont la plupart du temps liées à des en…" at bounding box center [759, 177] width 268 height 24
click at [611, 174] on input "Les causes des comportements difficiles sont la plupart du temps liées à des en…" at bounding box center [611, 174] width 0 height 0
click at [624, 296] on button "Soumettre" at bounding box center [656, 286] width 90 height 27
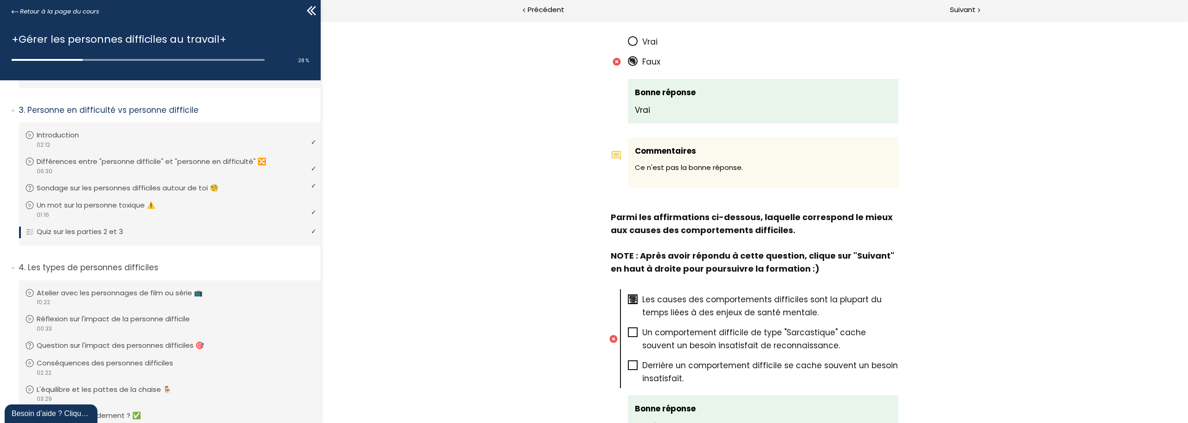
scroll to position [418, 0]
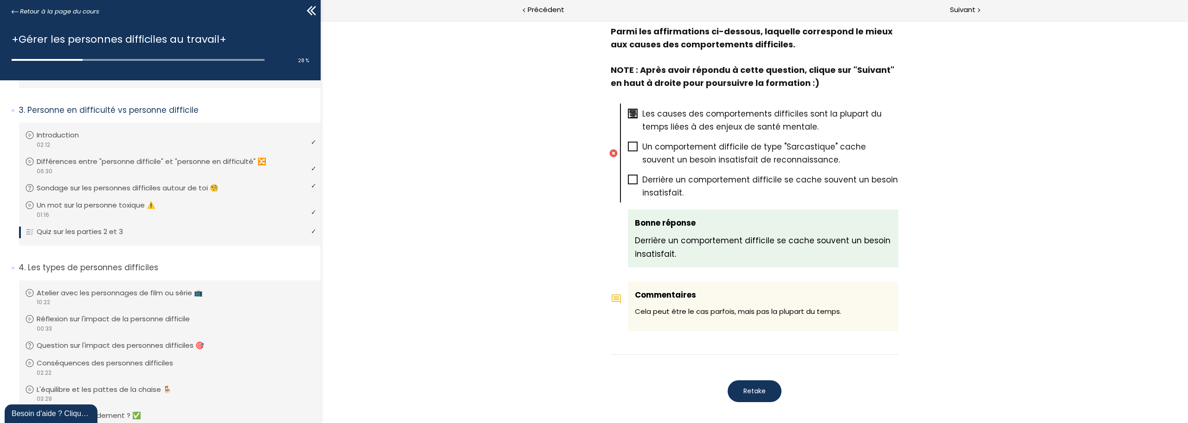
click at [746, 392] on span "Retake" at bounding box center [754, 391] width 22 height 10
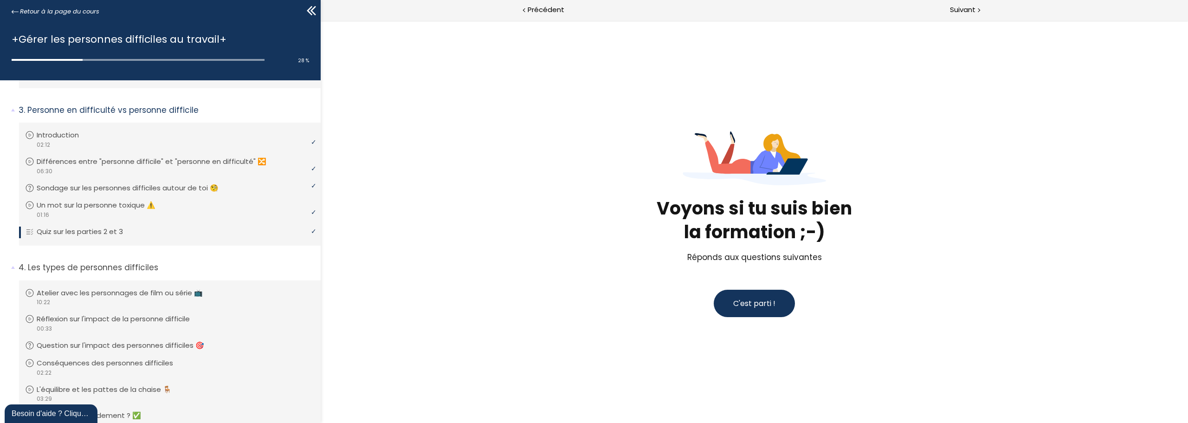
click at [729, 301] on button "C'est parti !" at bounding box center [754, 303] width 81 height 27
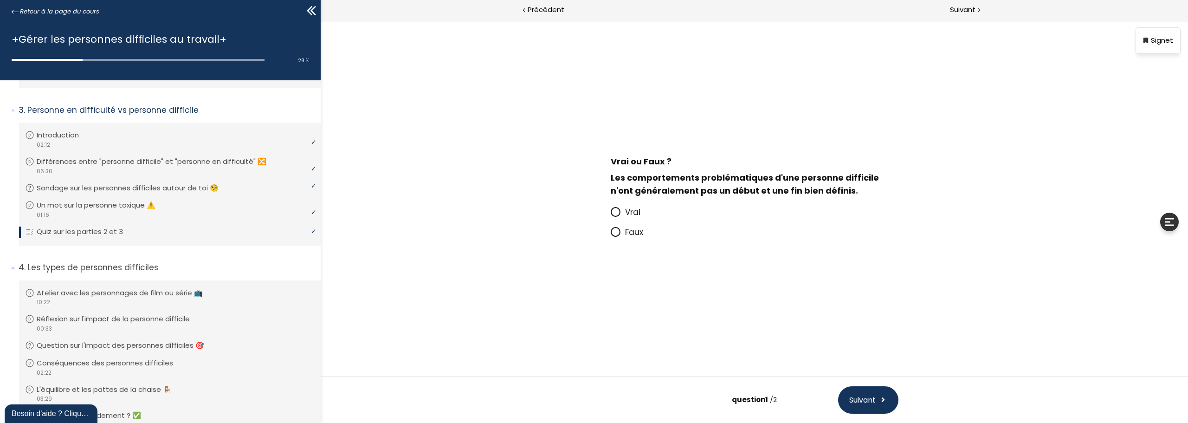
click at [617, 213] on icon at bounding box center [616, 212] width 6 height 6
click at [611, 215] on input "Vrai" at bounding box center [611, 215] width 0 height 0
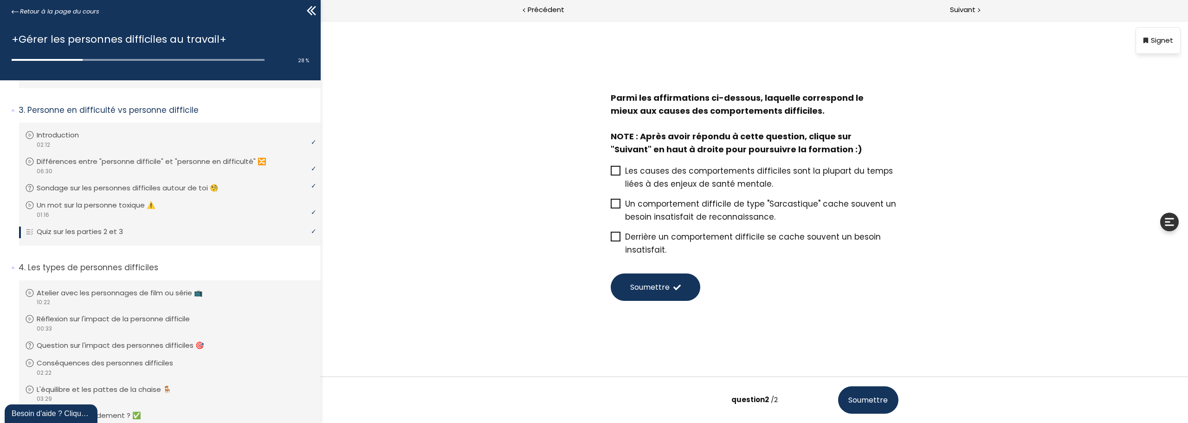
click at [617, 233] on icon at bounding box center [615, 236] width 7 height 7
click at [611, 239] on input "Derrière un comportement difficile se cache souvent un besoin insatisfait." at bounding box center [611, 239] width 0 height 0
click at [660, 296] on button "Soumettre" at bounding box center [656, 286] width 90 height 27
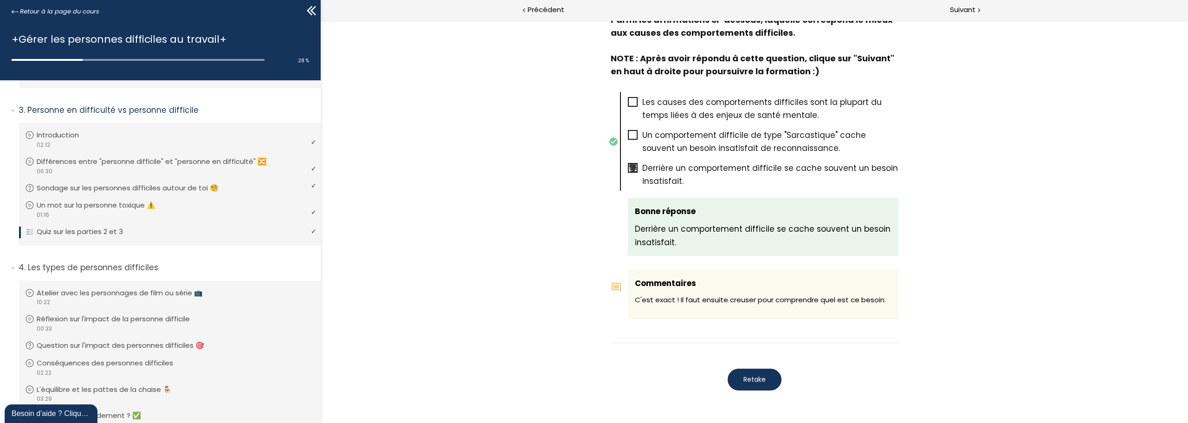
scroll to position [383, 0]
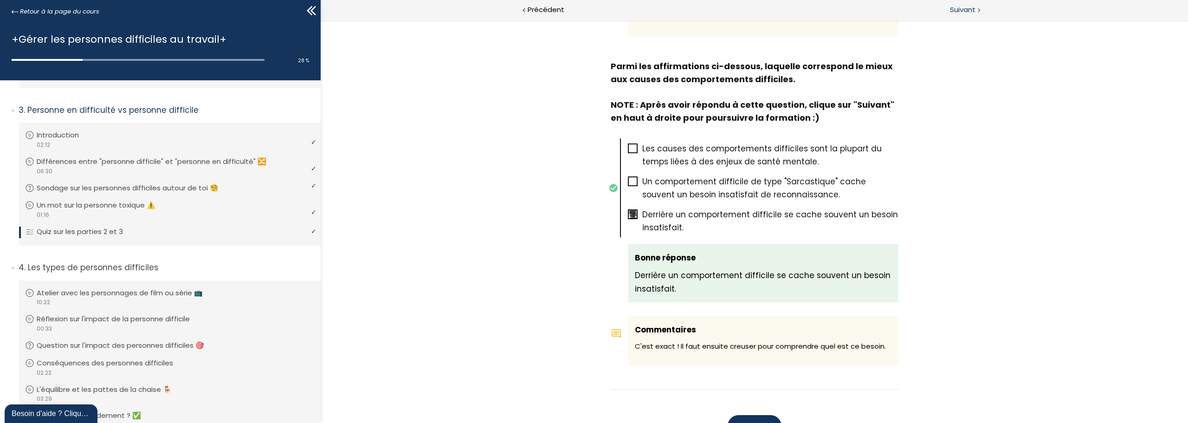
click at [963, 14] on span "Suivant" at bounding box center [963, 10] width 26 height 12
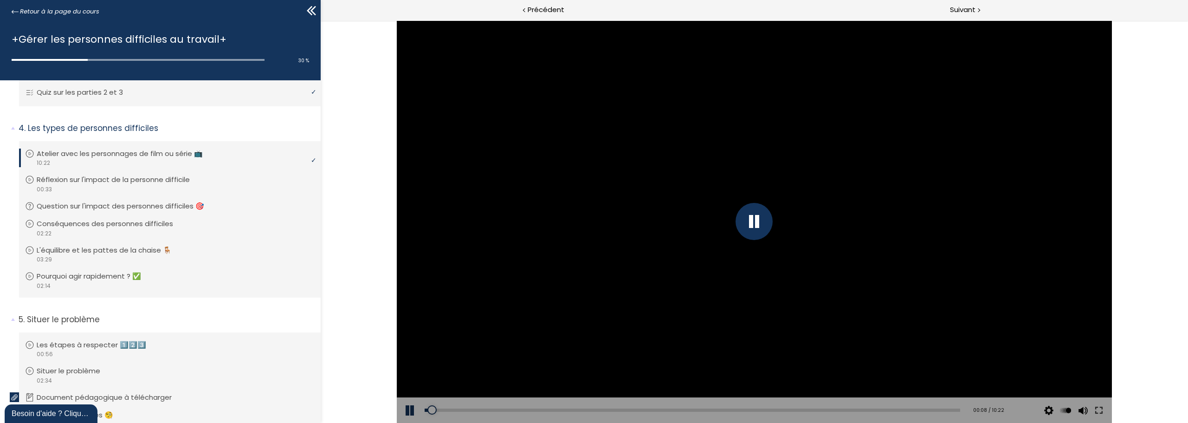
click at [749, 216] on div at bounding box center [754, 221] width 37 height 37
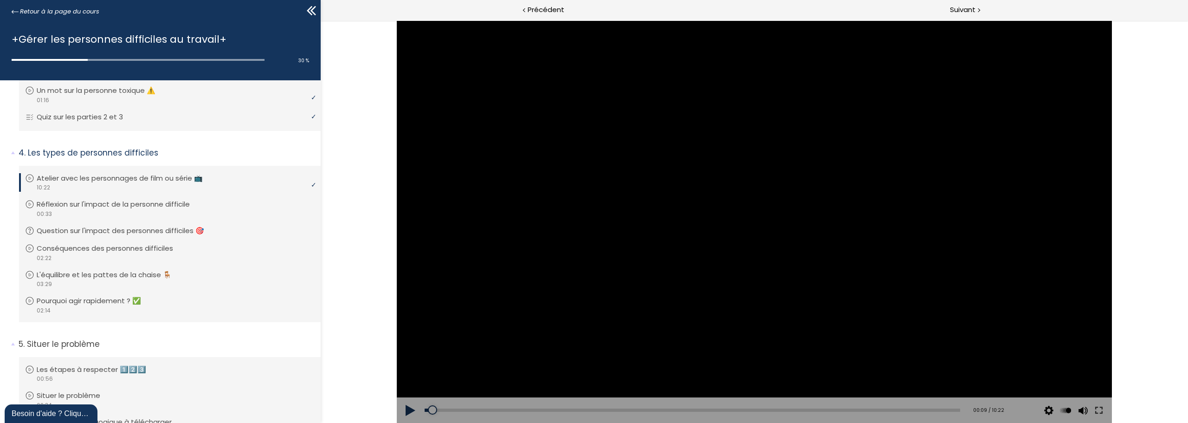
scroll to position [385, 0]
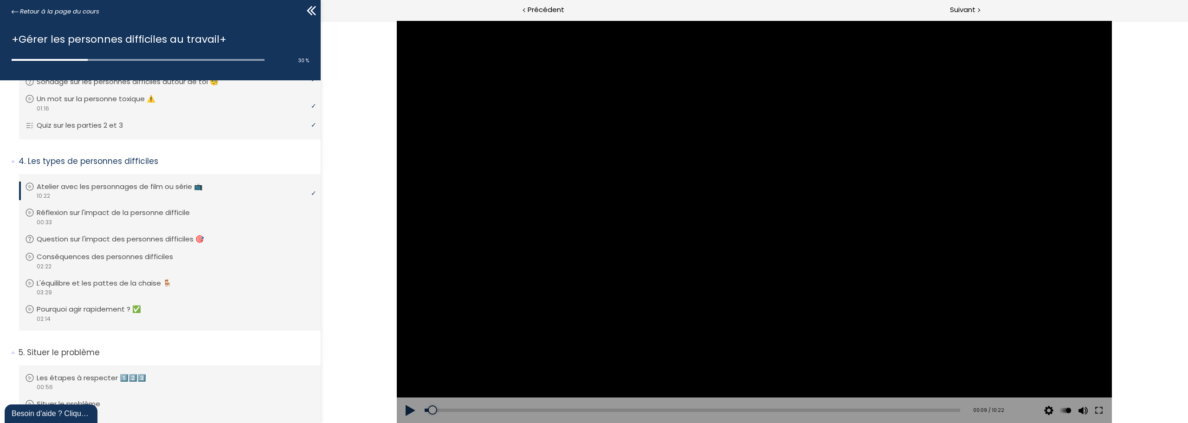
drag, startPoint x: 741, startPoint y: 213, endPoint x: 748, endPoint y: 214, distance: 7.6
click at [744, 214] on div at bounding box center [754, 221] width 715 height 402
click at [666, 107] on div at bounding box center [754, 221] width 715 height 402
click at [755, 217] on div at bounding box center [754, 221] width 37 height 37
click at [532, 413] on div "Add chapter 02:00" at bounding box center [693, 410] width 536 height 26
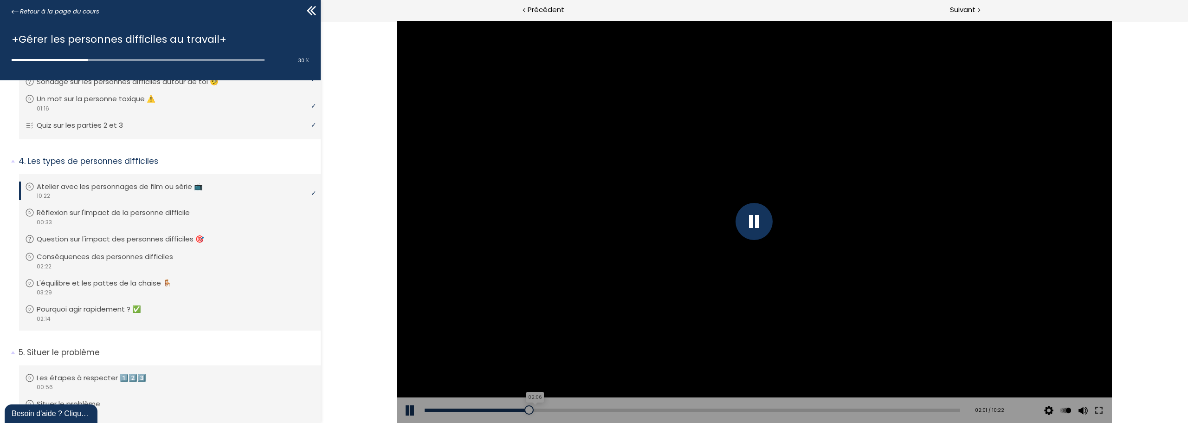
click at [532, 409] on div "02:06" at bounding box center [693, 409] width 536 height 3
click at [541, 409] on div "02:17" at bounding box center [693, 409] width 536 height 3
click at [516, 409] on div "01:48" at bounding box center [693, 409] width 536 height 3
click at [523, 410] on div "01:56" at bounding box center [693, 409] width 536 height 3
click at [533, 410] on div "02:08" at bounding box center [693, 409] width 536 height 3
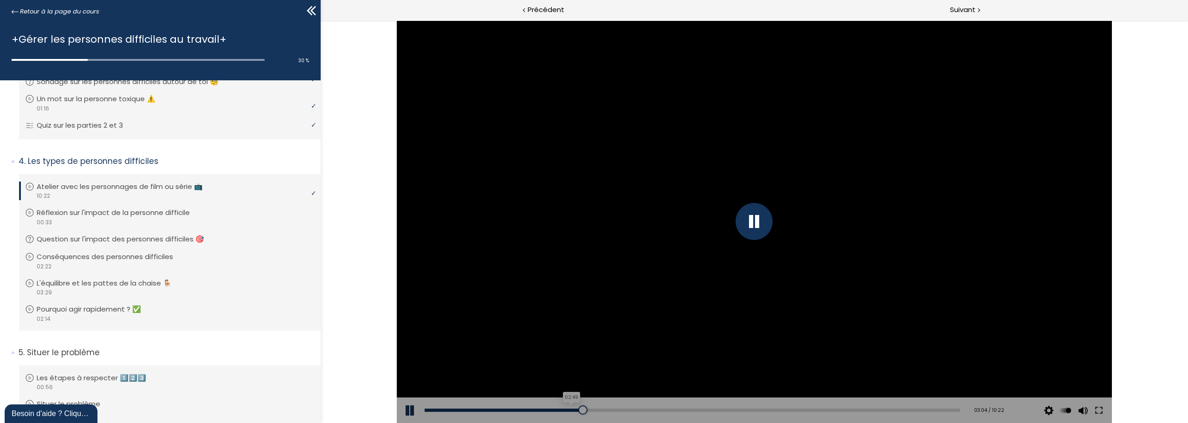
click at [570, 411] on div "02:49" at bounding box center [693, 409] width 536 height 3
click at [558, 410] on div "02:37" at bounding box center [693, 409] width 536 height 3
drag, startPoint x: 579, startPoint y: 409, endPoint x: 660, endPoint y: 420, distance: 81.9
click at [579, 409] on div "03:01" at bounding box center [693, 409] width 536 height 3
drag, startPoint x: 686, startPoint y: 409, endPoint x: 747, endPoint y: 421, distance: 62.0
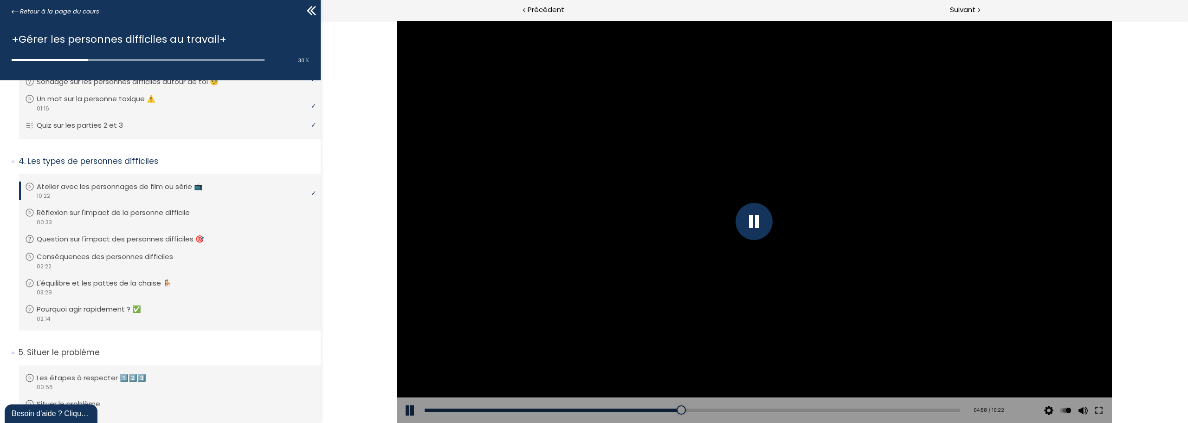
click at [687, 409] on div "05:08" at bounding box center [693, 409] width 536 height 3
click at [696, 409] on div "05:19" at bounding box center [693, 409] width 536 height 3
click at [788, 411] on div "07:07" at bounding box center [693, 409] width 536 height 3
click at [877, 411] on div "08:52" at bounding box center [693, 409] width 536 height 3
click at [897, 409] on div "09:16" at bounding box center [693, 409] width 536 height 3
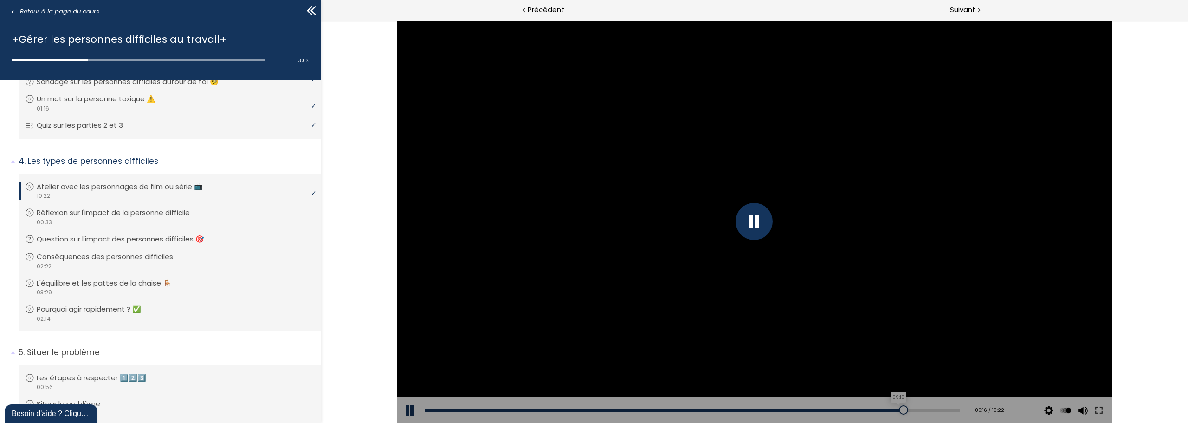
click at [891, 408] on div "09:10" at bounding box center [693, 409] width 536 height 3
click at [874, 408] on div "08:49" at bounding box center [693, 409] width 536 height 3
click at [879, 411] on div at bounding box center [881, 409] width 9 height 9
click at [920, 409] on div "09:43" at bounding box center [693, 409] width 536 height 3
click at [913, 408] on div "09:35" at bounding box center [693, 409] width 536 height 3
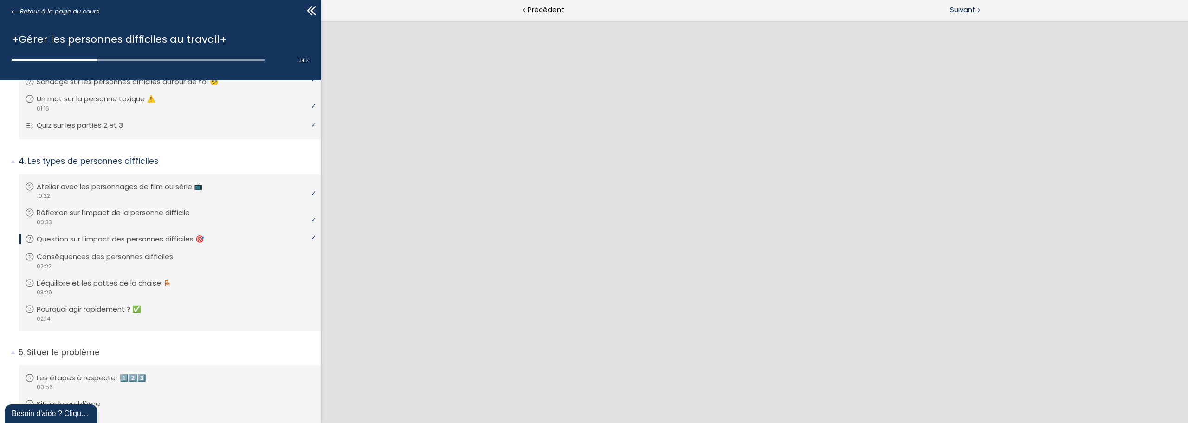
click at [968, 9] on span "Suivant" at bounding box center [963, 10] width 26 height 12
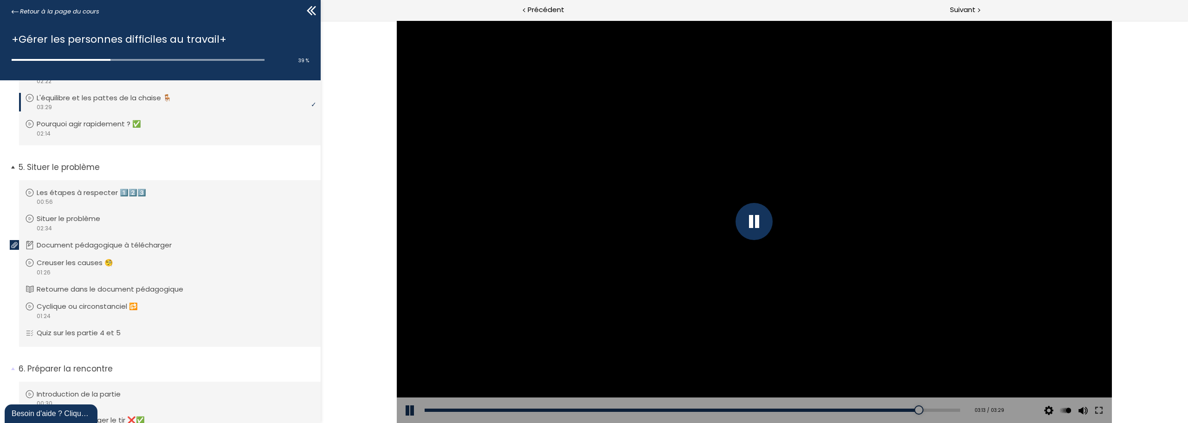
scroll to position [570, 0]
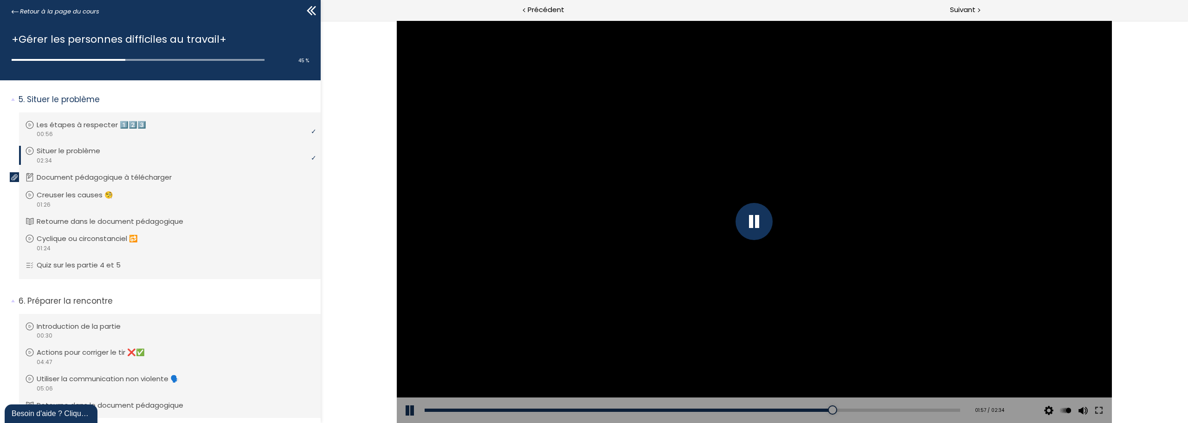
scroll to position [617, 0]
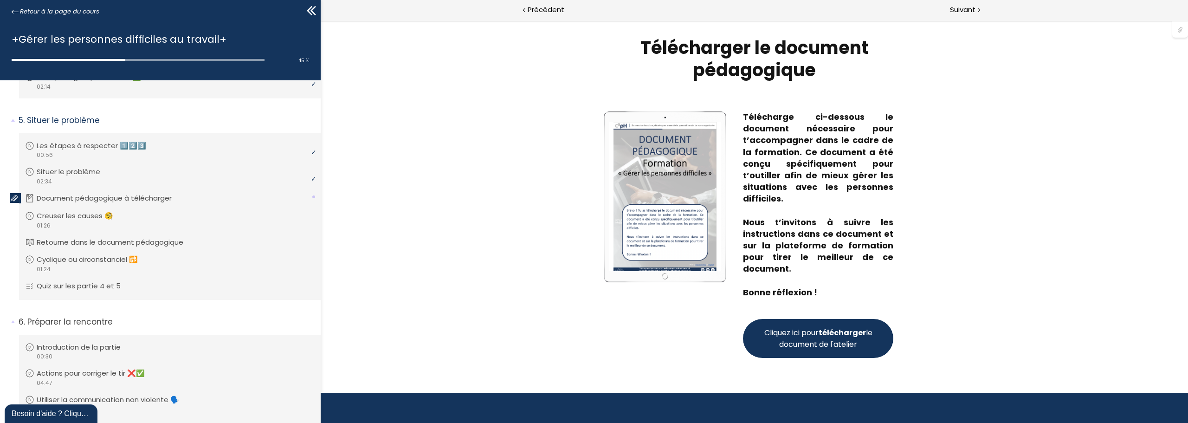
click at [796, 338] on span "Cliquez ici pour télécharger le document de l'atelier" at bounding box center [818, 338] width 112 height 23
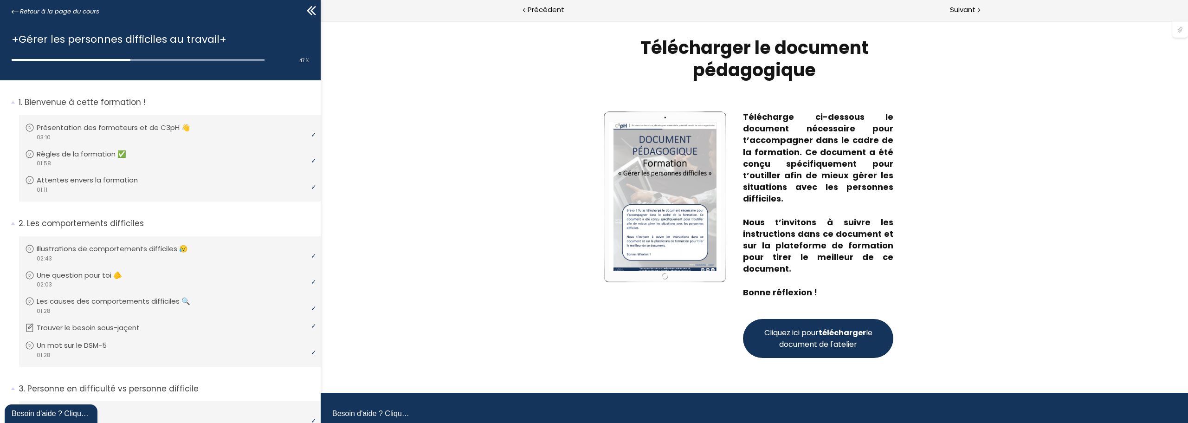
scroll to position [617, 0]
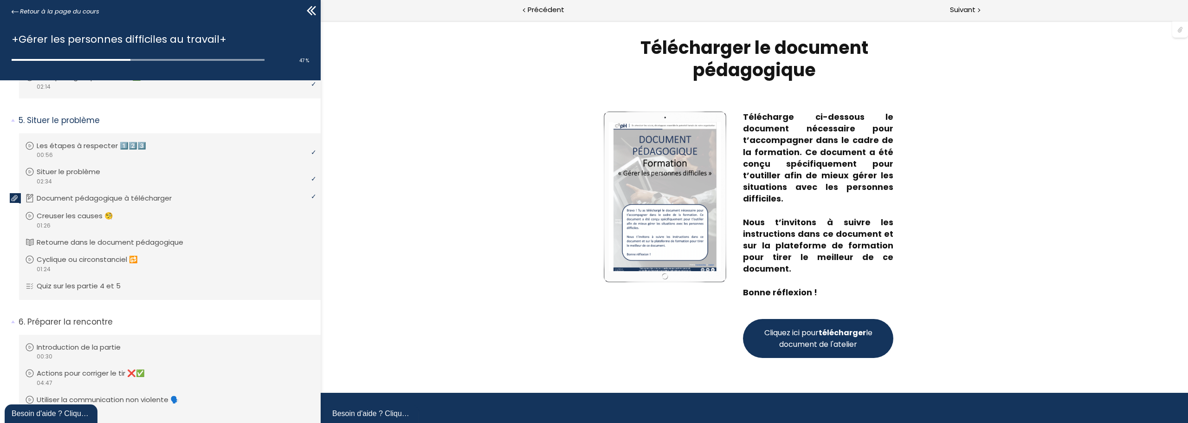
click at [801, 346] on span "Cliquez ici pour télécharger le document de l'atelier" at bounding box center [818, 338] width 112 height 23
click at [65, 216] on p "Creuser les causes 🧐" at bounding box center [84, 216] width 90 height 10
drag, startPoint x: 112, startPoint y: 239, endPoint x: 199, endPoint y: 204, distance: 93.8
click at [112, 239] on p "Retourne dans le document pédagogique" at bounding box center [117, 242] width 161 height 10
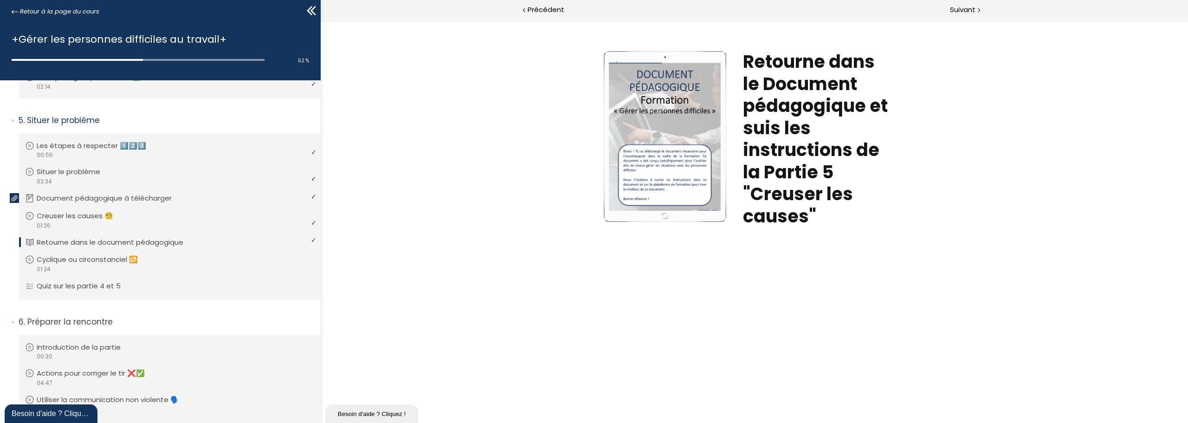
click at [581, 46] on section "Write your awesome label here. Retourne dans le Document pédagogique et suis le…" at bounding box center [754, 140] width 867 height 241
click at [62, 199] on p "Document pédagogique à télécharger" at bounding box center [113, 198] width 149 height 10
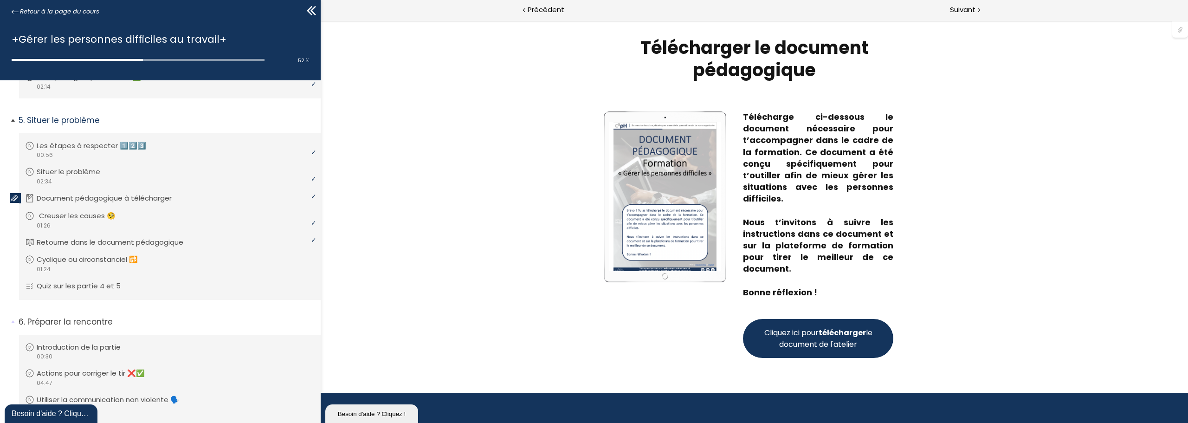
click at [65, 214] on p "Creuser les causes 🧐" at bounding box center [84, 216] width 90 height 10
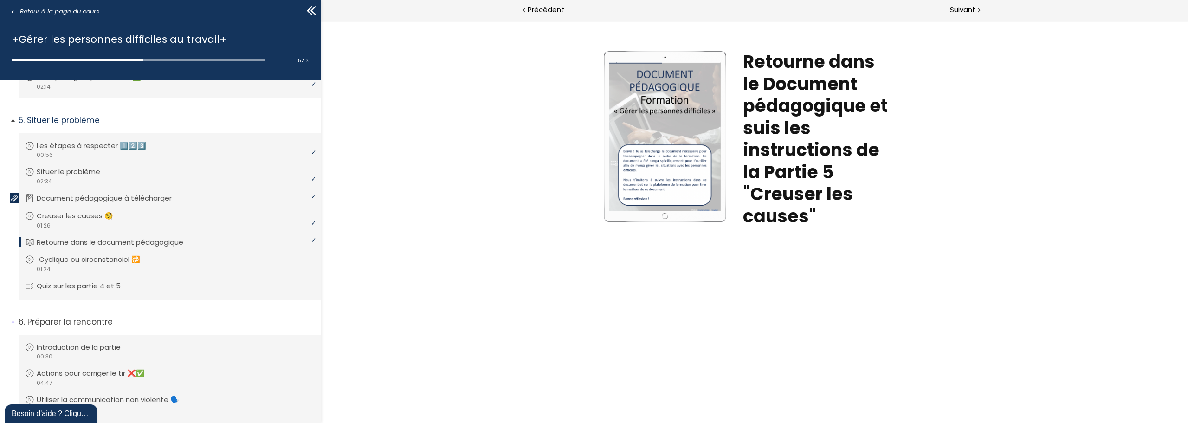
click at [85, 261] on p "Cyclique ou circonstanciel 🔂" at bounding box center [96, 259] width 115 height 10
drag, startPoint x: 148, startPoint y: 242, endPoint x: 180, endPoint y: 241, distance: 31.6
click at [148, 242] on p "Retourne dans le document pédagogique" at bounding box center [119, 242] width 161 height 10
click at [57, 265] on p "Cyclique ou circonstanciel 🔂" at bounding box center [96, 259] width 115 height 10
drag, startPoint x: 963, startPoint y: 13, endPoint x: 968, endPoint y: 17, distance: 6.3
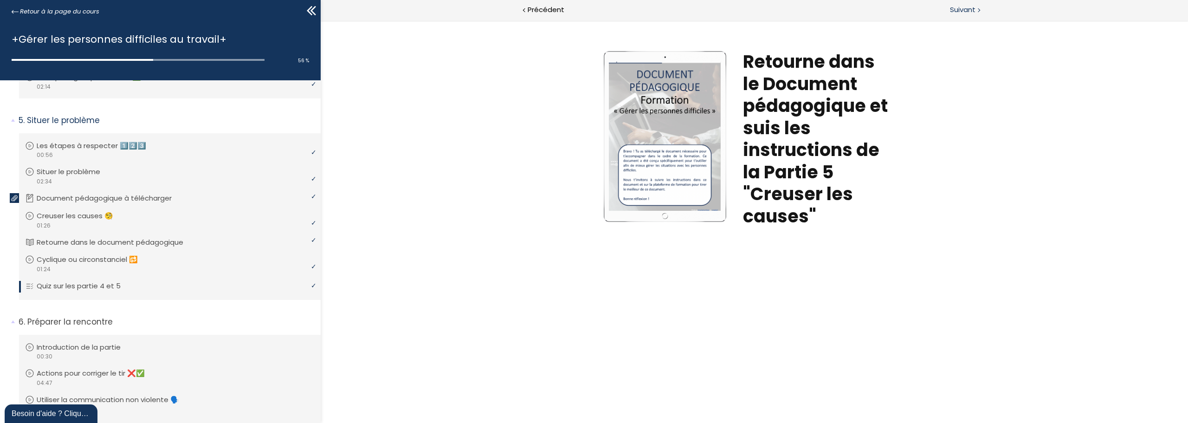
click at [963, 13] on span "Suivant" at bounding box center [963, 10] width 26 height 12
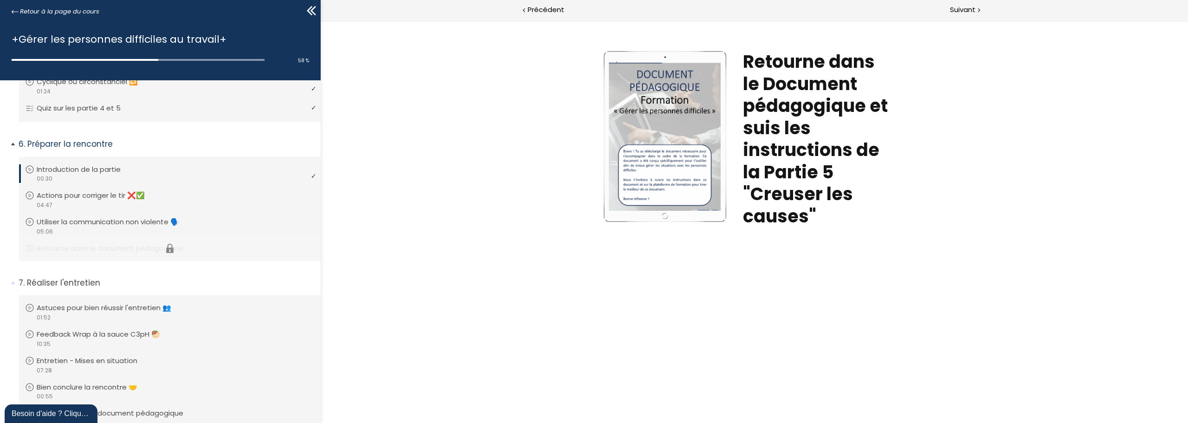
scroll to position [802, 0]
